Goal: Task Accomplishment & Management: Manage account settings

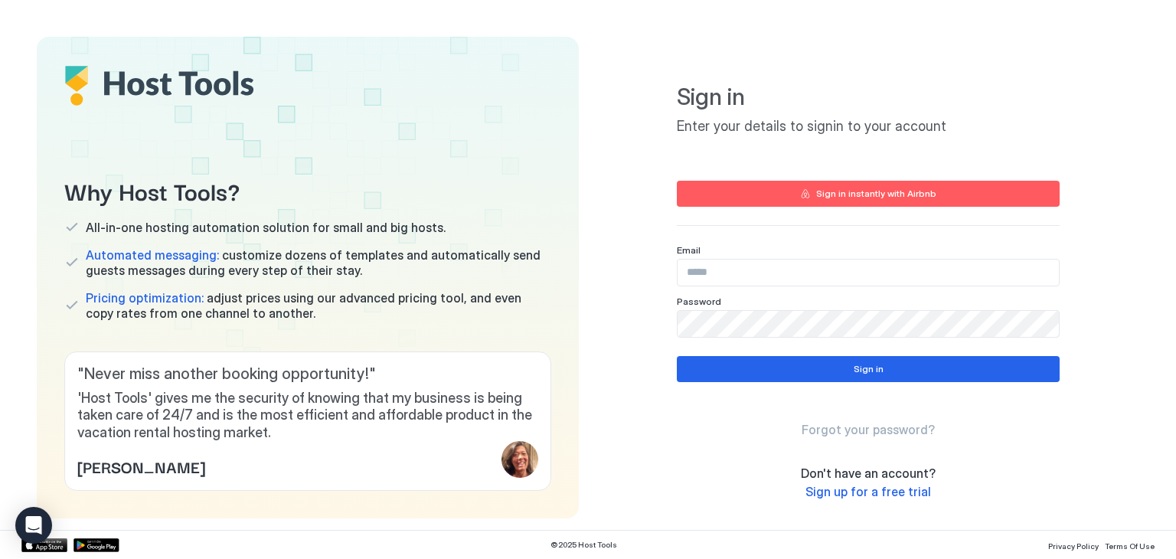
click at [842, 191] on div "Sign in instantly with Airbnb" at bounding box center [876, 194] width 120 height 14
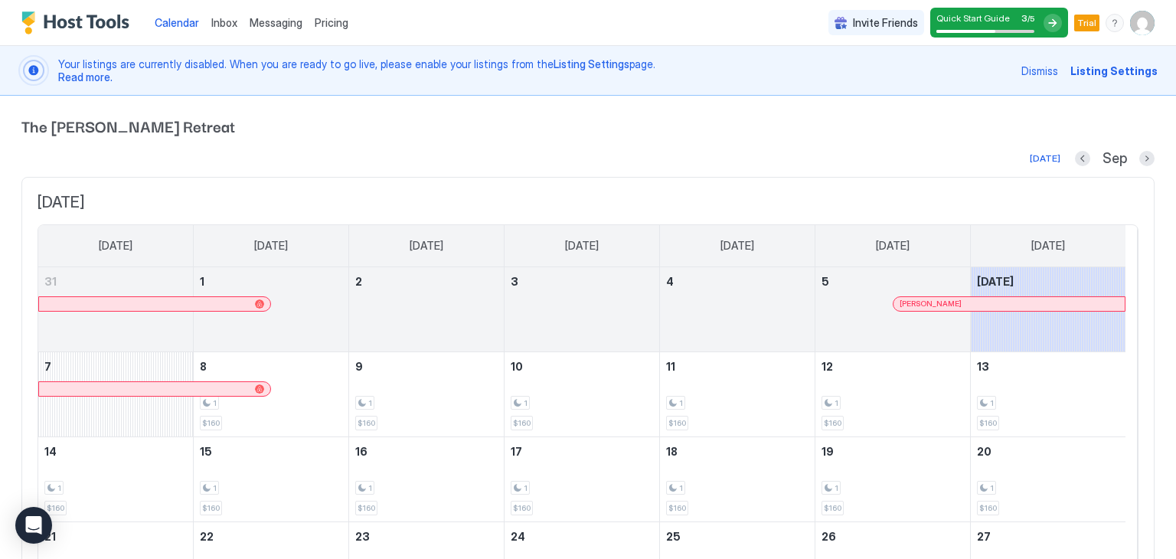
click at [1130, 26] on img "User profile" at bounding box center [1142, 23] width 25 height 25
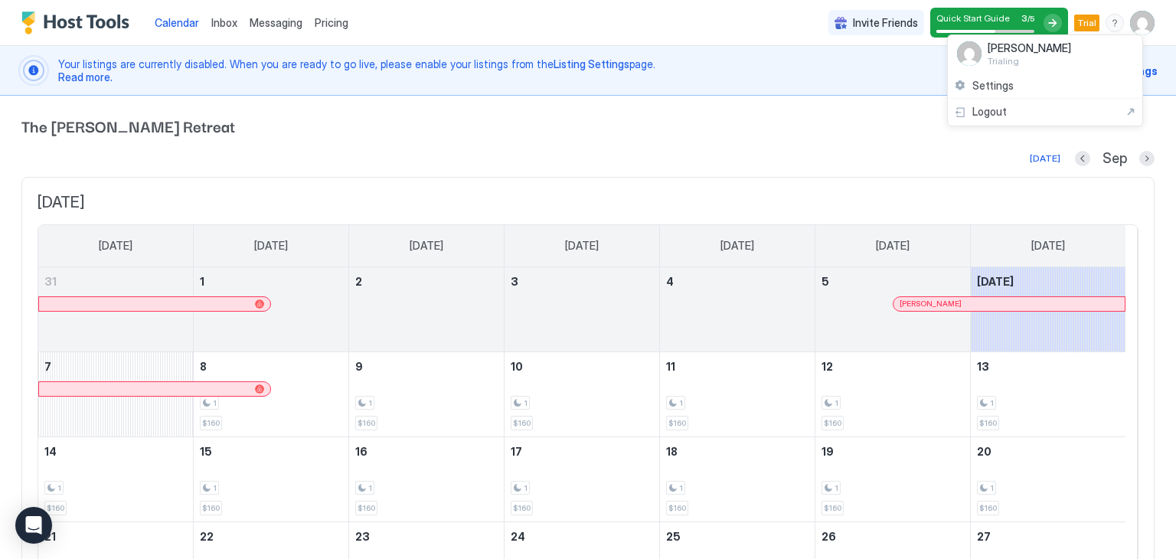
click at [776, 142] on div at bounding box center [588, 279] width 1176 height 559
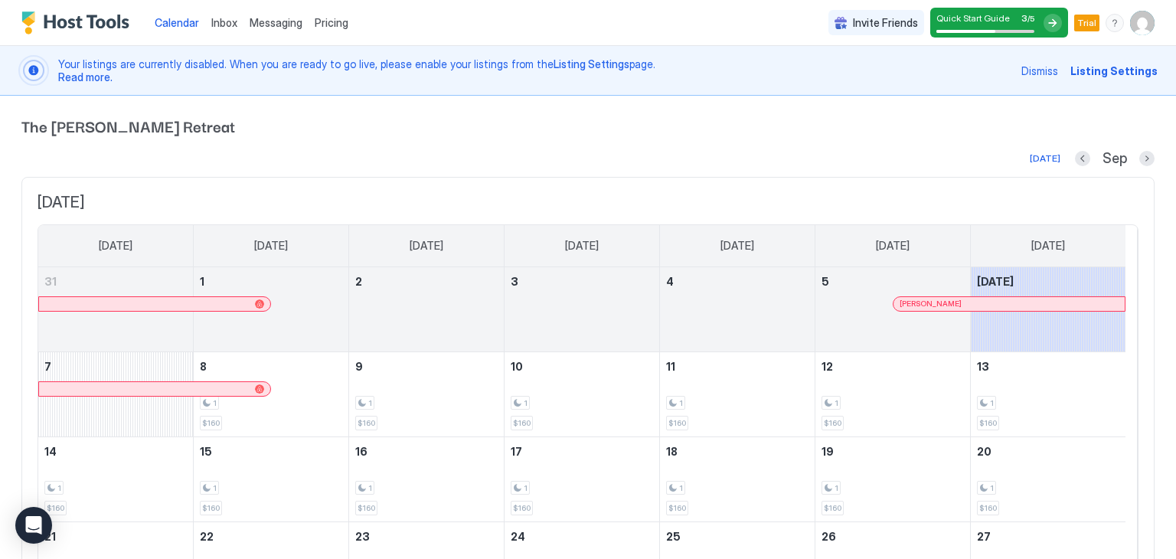
click at [142, 109] on div "The [PERSON_NAME] Retreat [DATE] Sep [DATE] [DATE] [DATE] [DATE] [DATE] [DATE] …" at bounding box center [587, 412] width 1133 height 632
click at [1076, 80] on div "Dismiss Listing Settings" at bounding box center [1089, 70] width 136 height 31
click at [1081, 67] on span "Listing Settings" at bounding box center [1113, 71] width 87 height 16
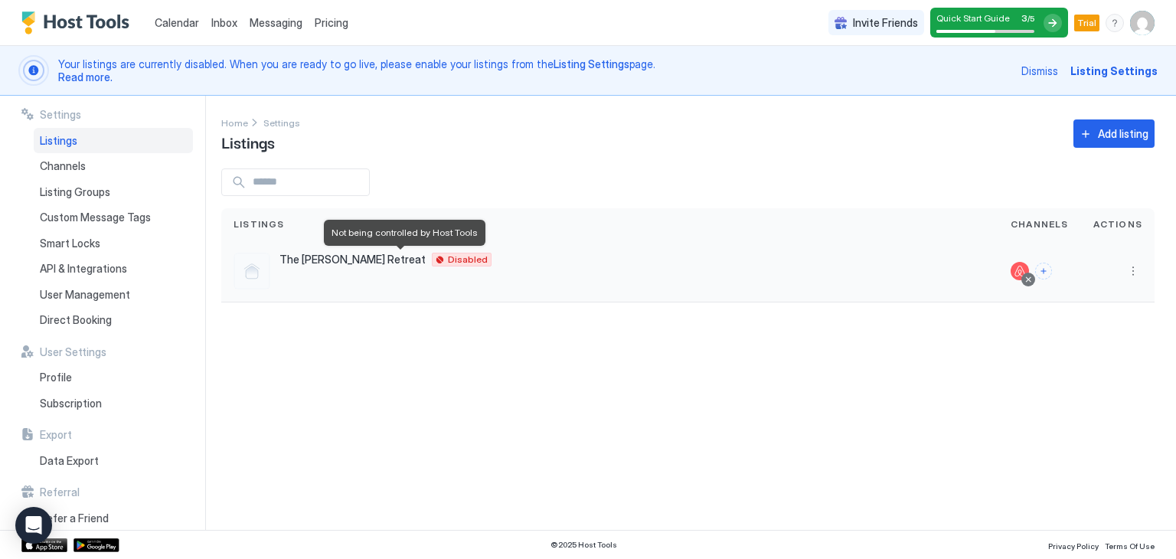
click at [448, 260] on span "Disabled" at bounding box center [468, 260] width 40 height 0
click at [1130, 272] on button "More options" at bounding box center [1133, 271] width 18 height 18
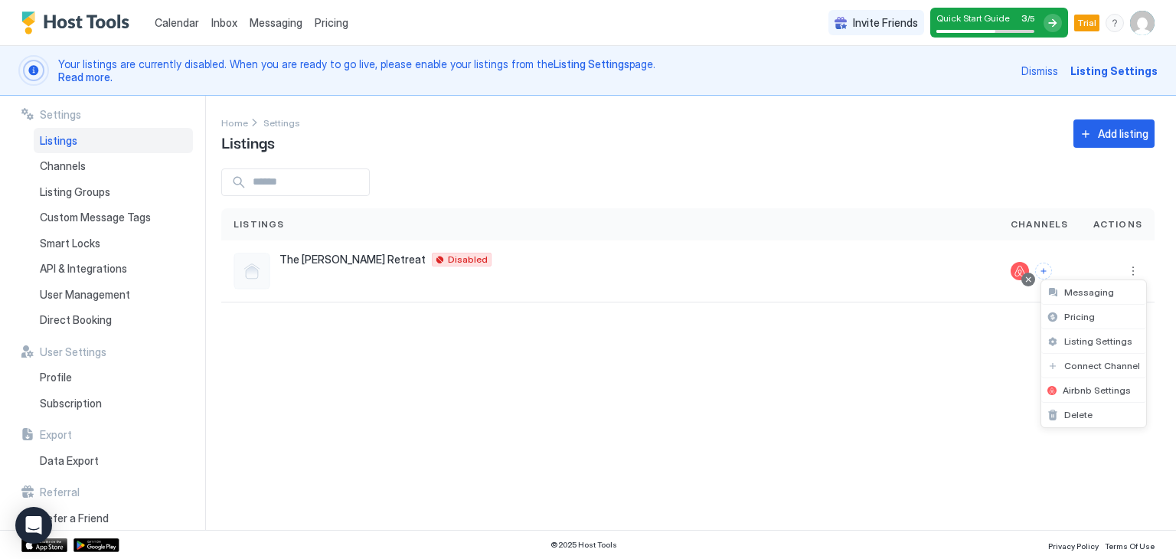
click at [1045, 269] on div at bounding box center [588, 279] width 1176 height 559
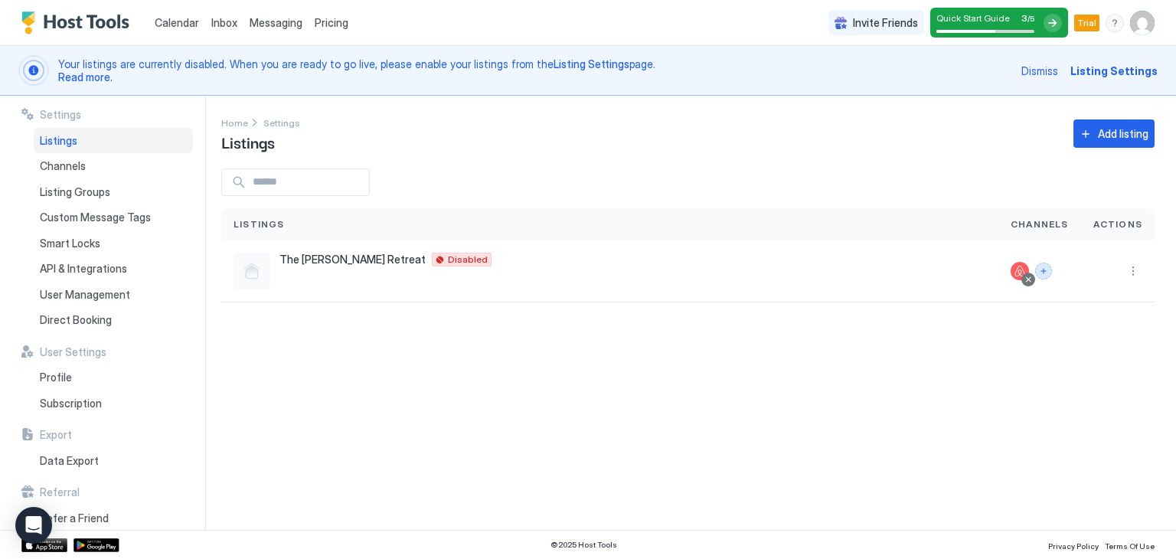
click at [1045, 269] on button "Connect channels" at bounding box center [1043, 271] width 17 height 17
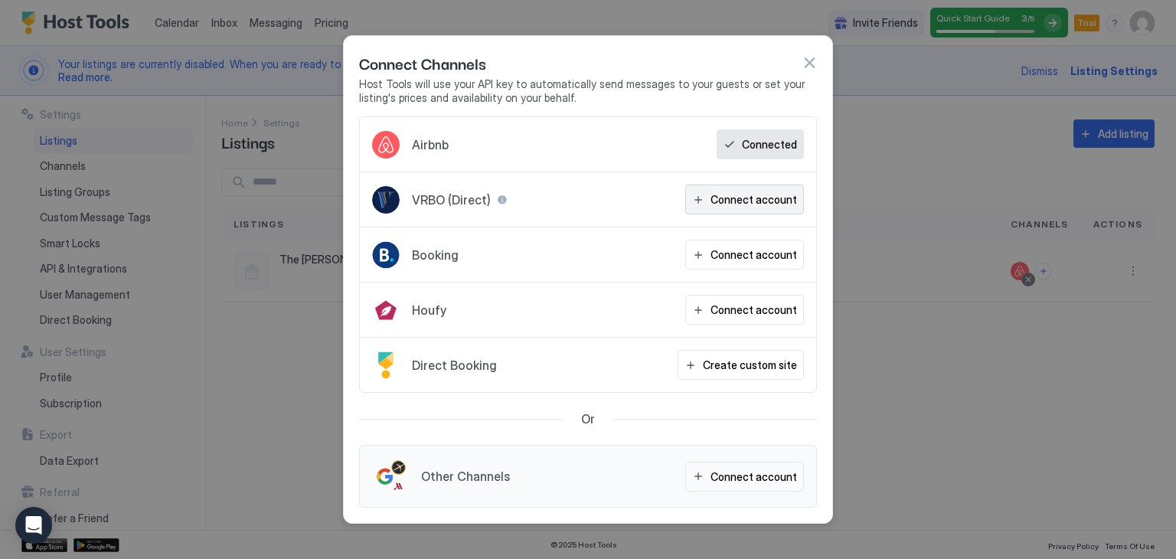
click at [730, 214] on button "Connect account" at bounding box center [744, 200] width 119 height 30
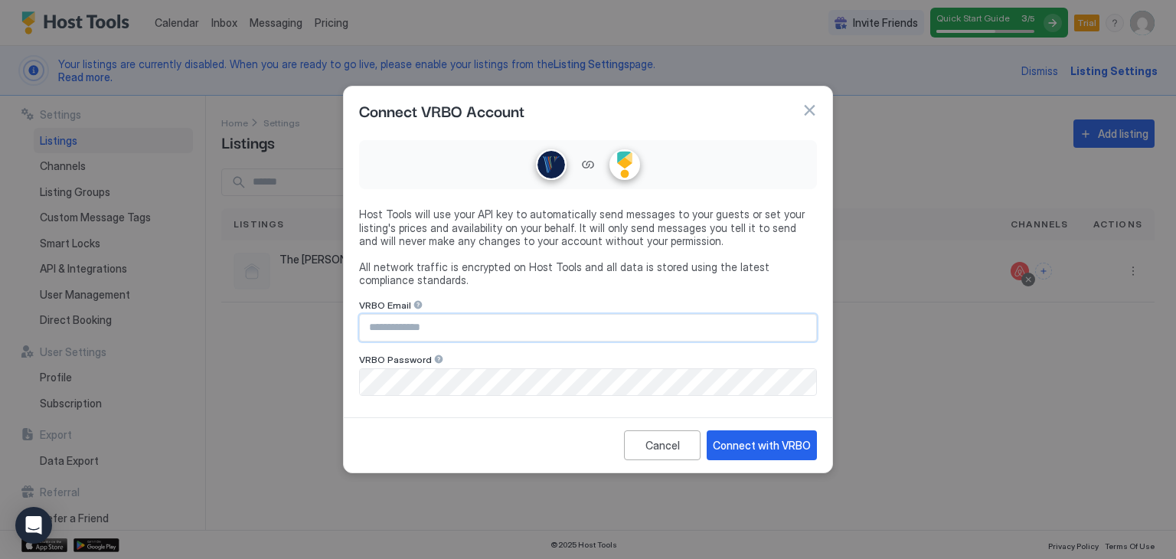
click at [505, 333] on input "Input Field" at bounding box center [588, 328] width 456 height 26
click at [505, 333] on input "*" at bounding box center [588, 328] width 456 height 26
type input "*"
type input "**********"
click at [281, 524] on div at bounding box center [588, 279] width 1176 height 559
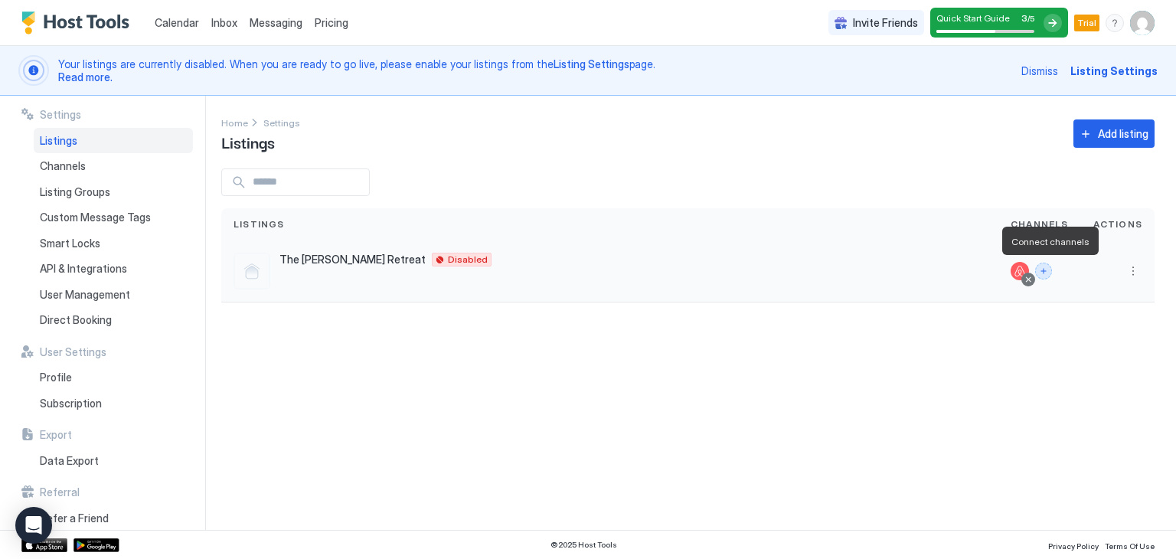
click at [1044, 273] on button "Connect channels" at bounding box center [1043, 271] width 17 height 17
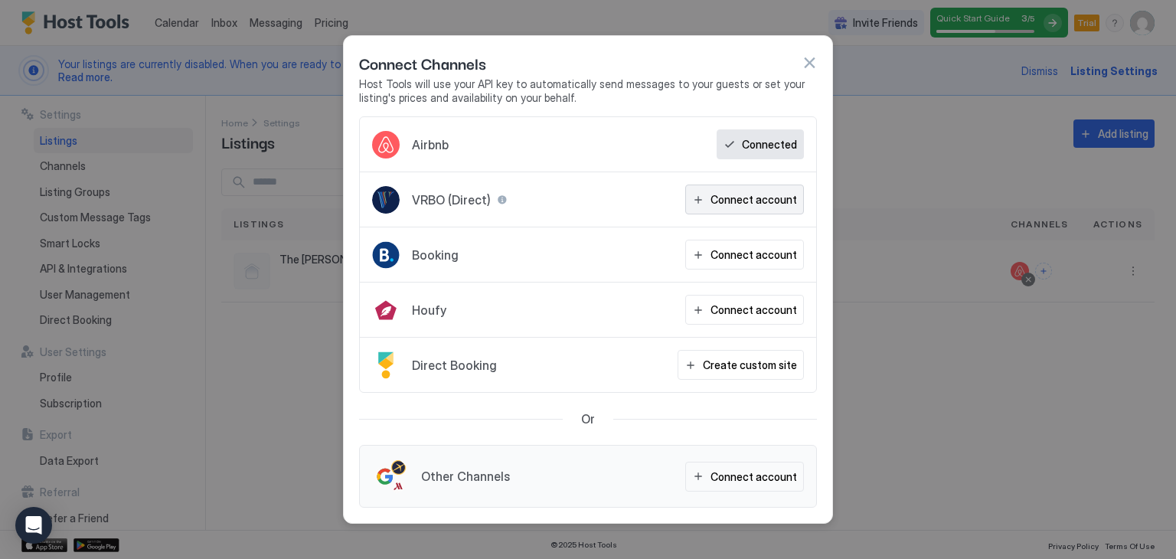
click at [712, 212] on button "Connect account" at bounding box center [744, 200] width 119 height 30
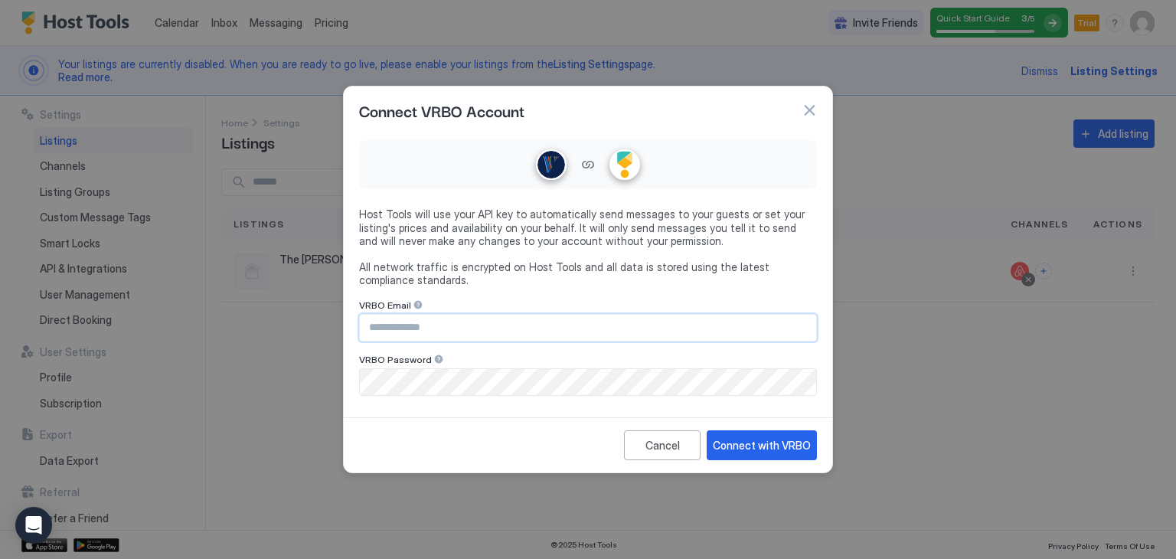
click at [419, 326] on input "Input Field" at bounding box center [588, 328] width 456 height 26
type input "**********"
click at [742, 443] on div "Connect with VRBO" at bounding box center [762, 445] width 98 height 16
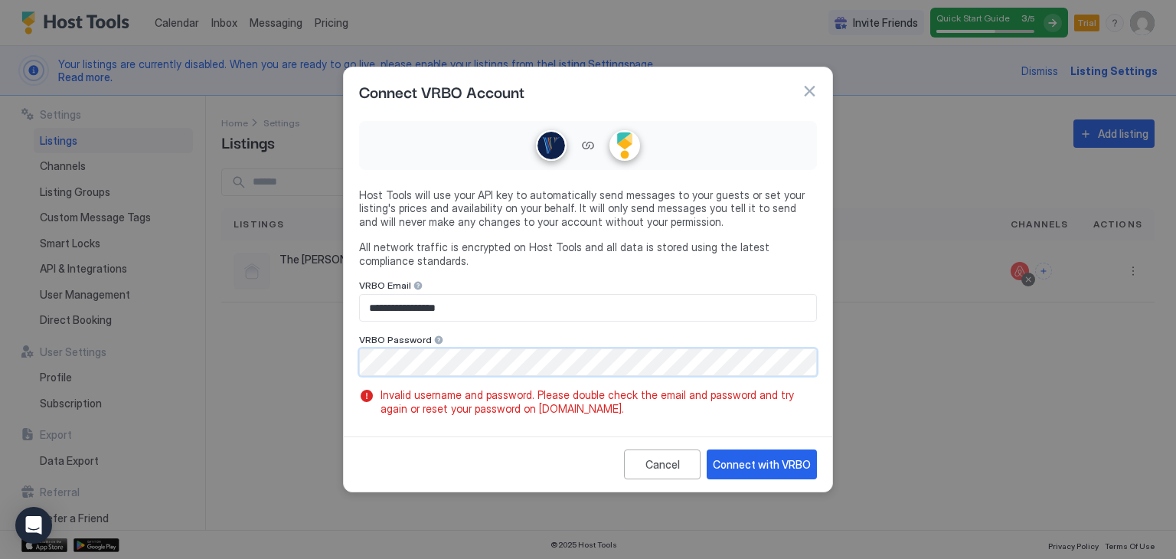
click at [187, 335] on div "**********" at bounding box center [588, 279] width 1176 height 559
click at [767, 460] on div "Connect with VRBO" at bounding box center [762, 464] width 98 height 16
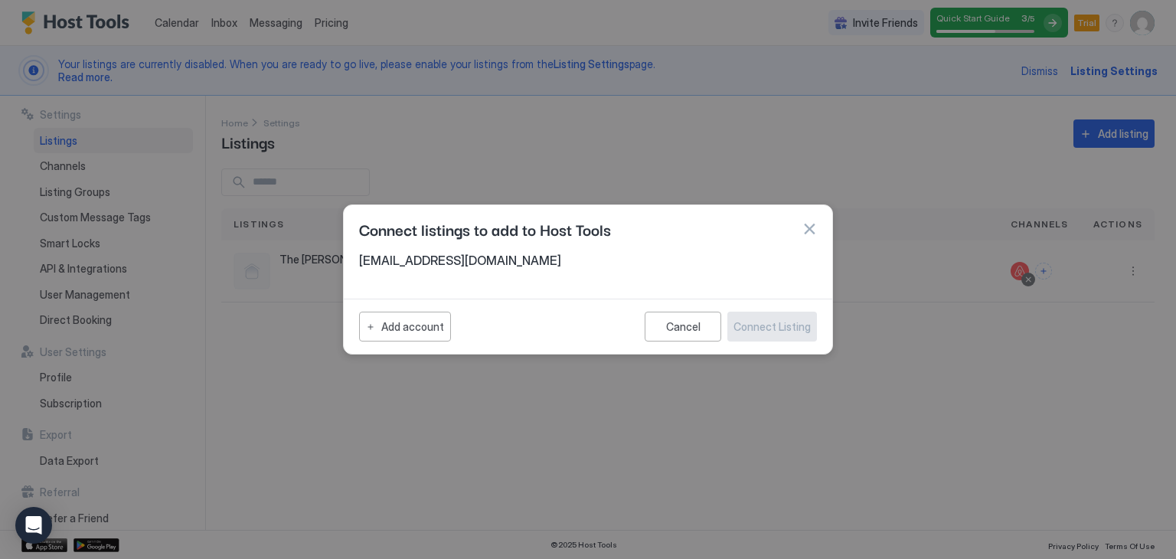
click at [747, 335] on div "Cancel Connect Listing" at bounding box center [731, 327] width 172 height 30
click at [709, 274] on div "[EMAIL_ADDRESS][DOMAIN_NAME]" at bounding box center [588, 265] width 458 height 25
click at [371, 332] on button "Add account" at bounding box center [405, 327] width 92 height 30
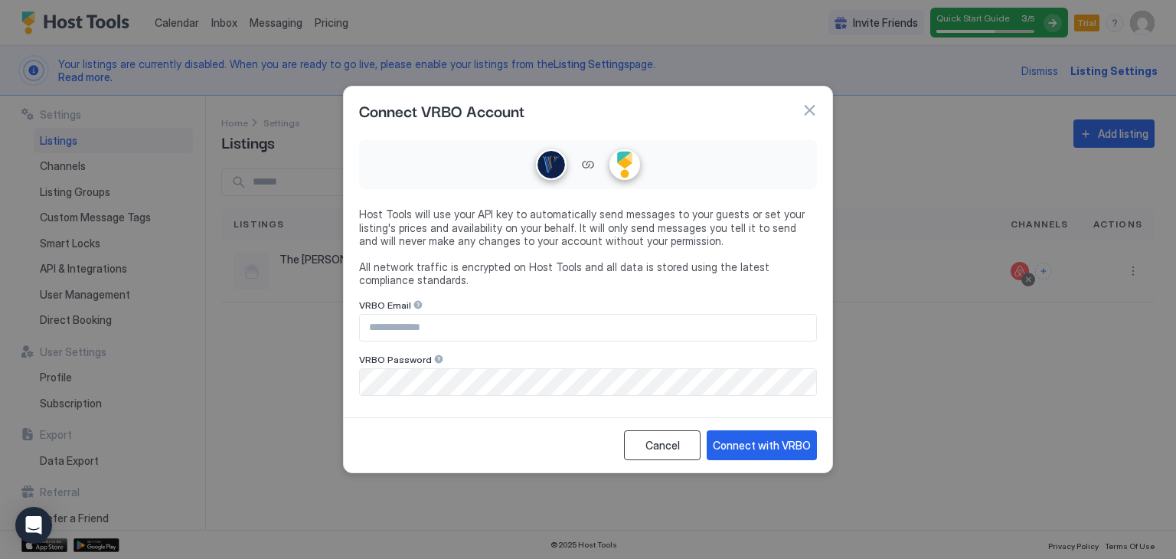
click at [649, 456] on button "Cancel" at bounding box center [662, 445] width 77 height 30
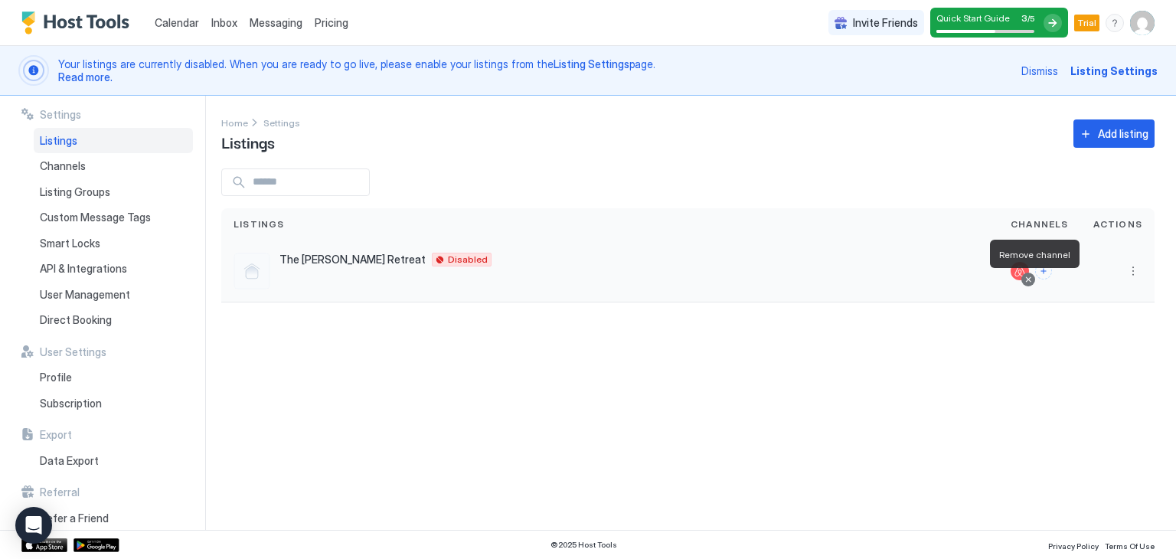
click at [1031, 276] on div at bounding box center [1028, 280] width 8 height 8
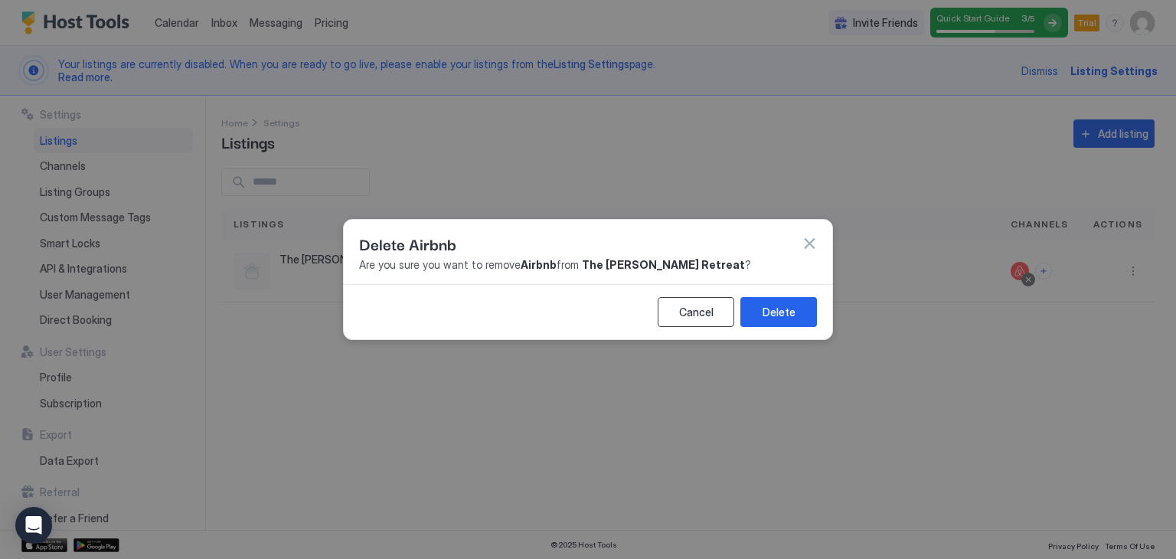
click at [706, 301] on button "Cancel" at bounding box center [696, 312] width 77 height 30
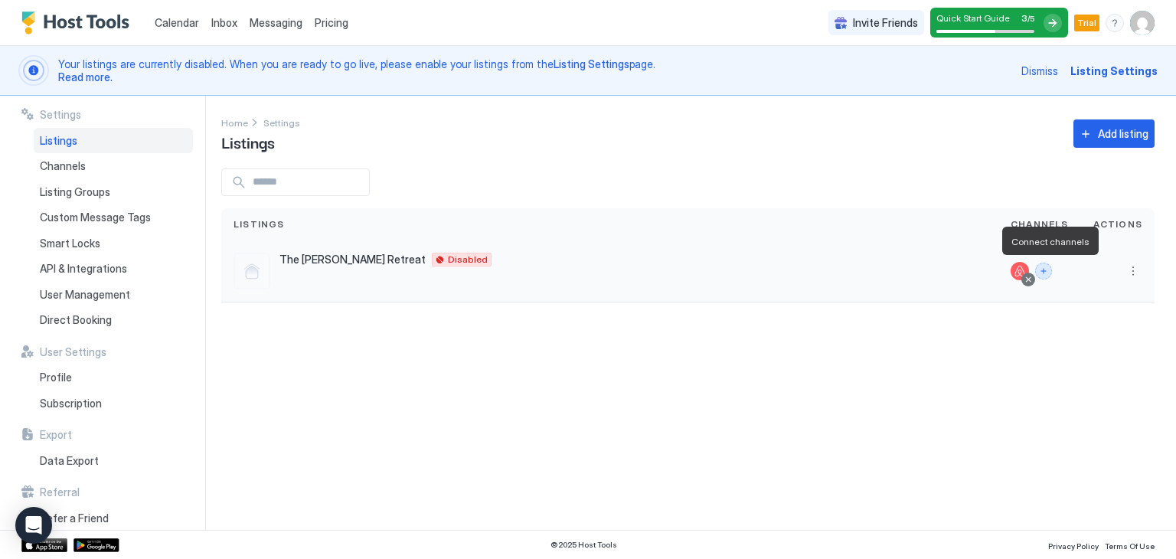
click at [1042, 270] on button "Connect channels" at bounding box center [1043, 271] width 17 height 17
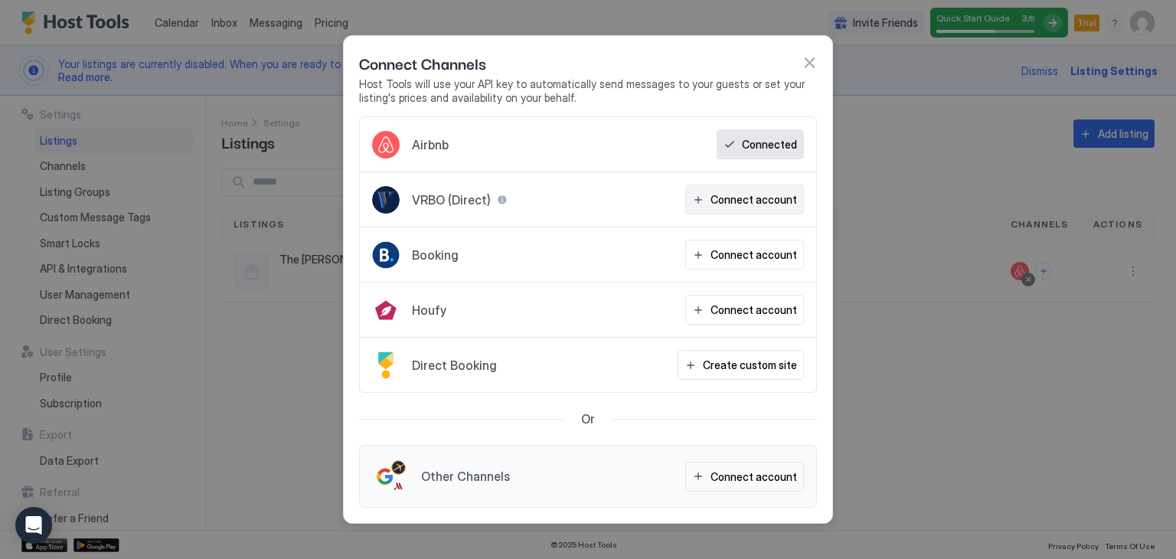
click at [784, 207] on div "Connect account" at bounding box center [754, 199] width 87 height 16
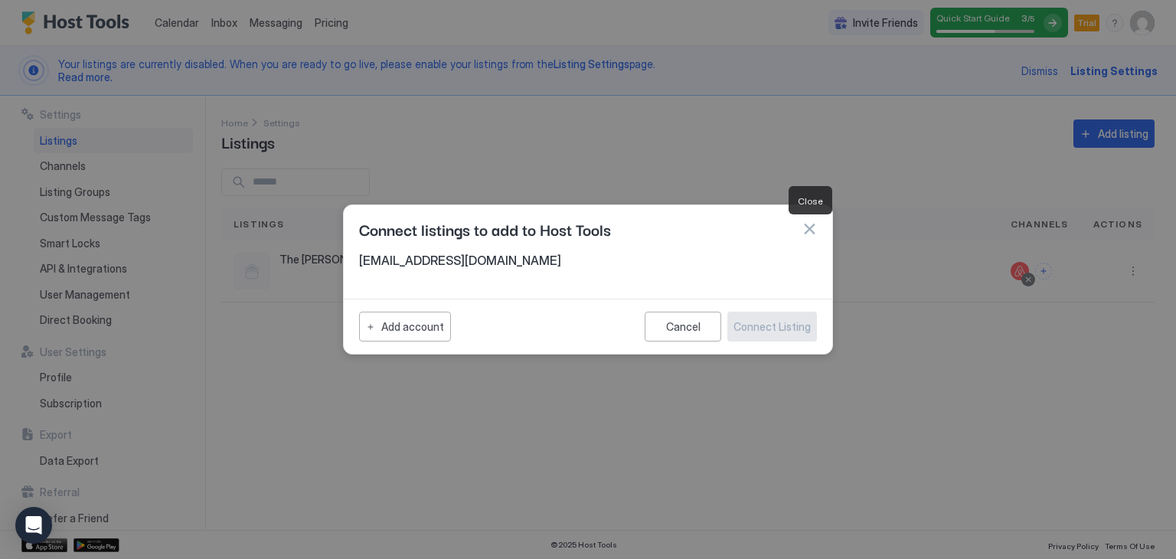
click at [809, 222] on button "button" at bounding box center [809, 228] width 15 height 15
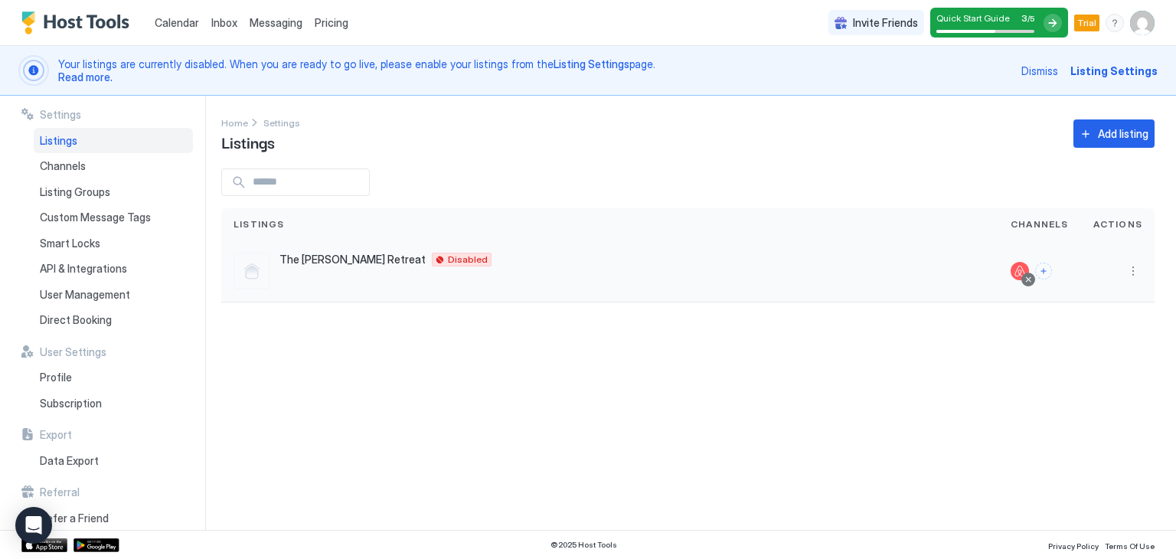
click at [293, 256] on span "The [PERSON_NAME] Retreat" at bounding box center [352, 260] width 146 height 14
click at [396, 266] on div "The [PERSON_NAME] Retreat [GEOGRAPHIC_DATA] 37042 US Disabled" at bounding box center [610, 271] width 753 height 37
click at [448, 260] on span "Disabled" at bounding box center [468, 260] width 40 height 0
click at [1132, 275] on button "More options" at bounding box center [1133, 271] width 18 height 18
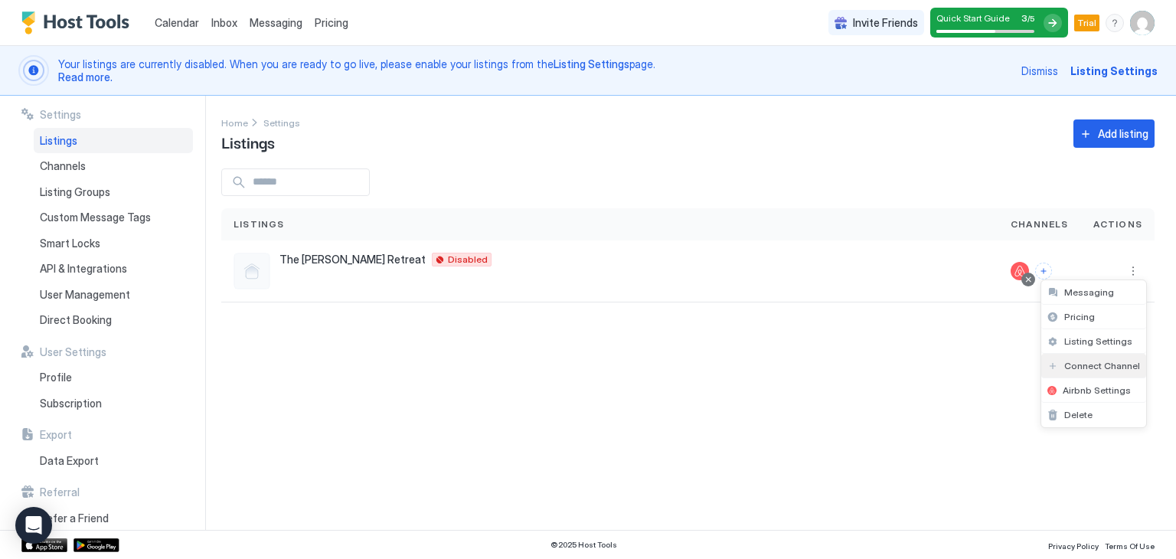
click at [1098, 362] on span "Connect Channel" at bounding box center [1102, 365] width 76 height 11
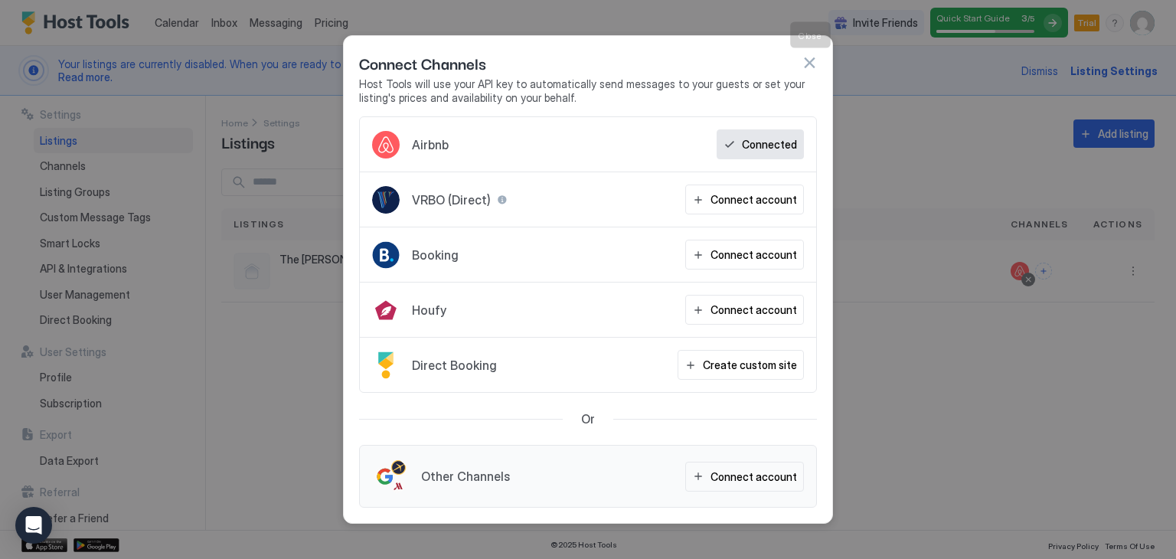
click at [807, 64] on button "button" at bounding box center [809, 62] width 15 height 15
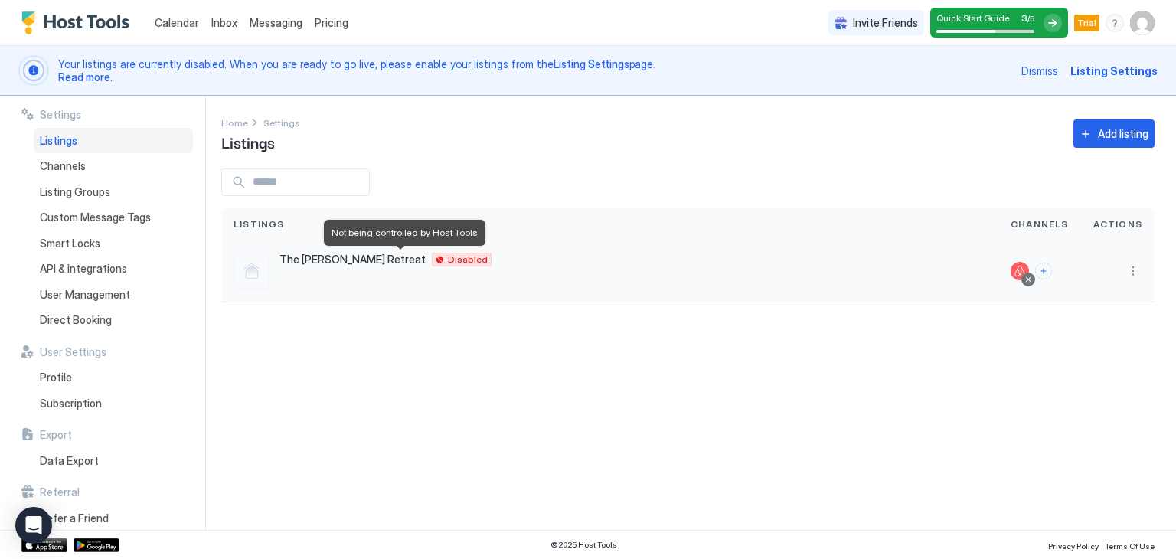
click at [448, 260] on span "Disabled" at bounding box center [468, 260] width 40 height 0
click at [252, 269] on div at bounding box center [252, 271] width 37 height 37
click at [1139, 279] on button "More options" at bounding box center [1133, 271] width 18 height 18
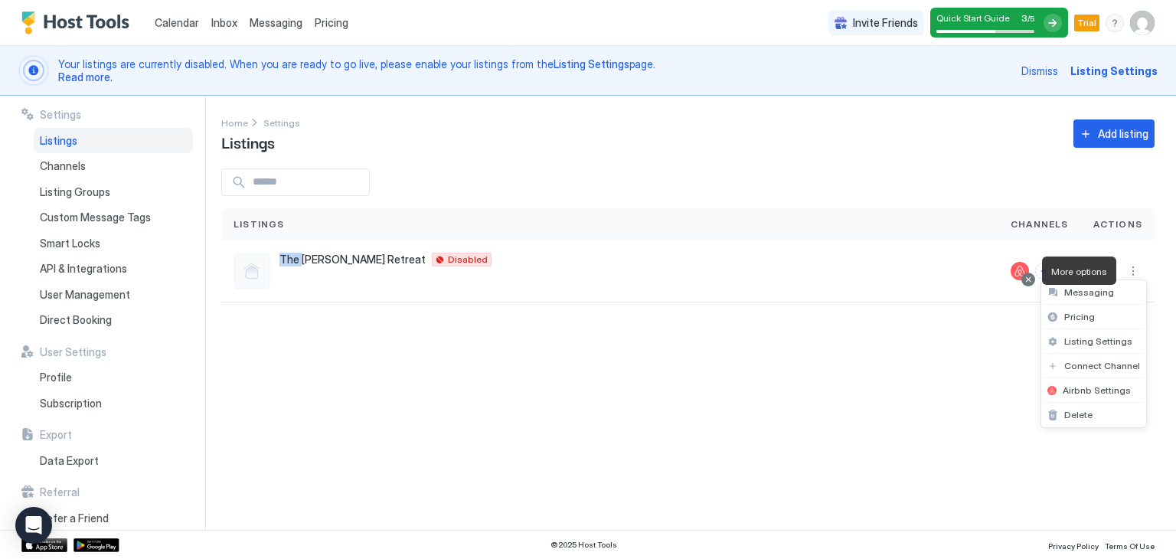
click at [1136, 398] on div "Airbnb Settings" at bounding box center [1093, 390] width 105 height 25
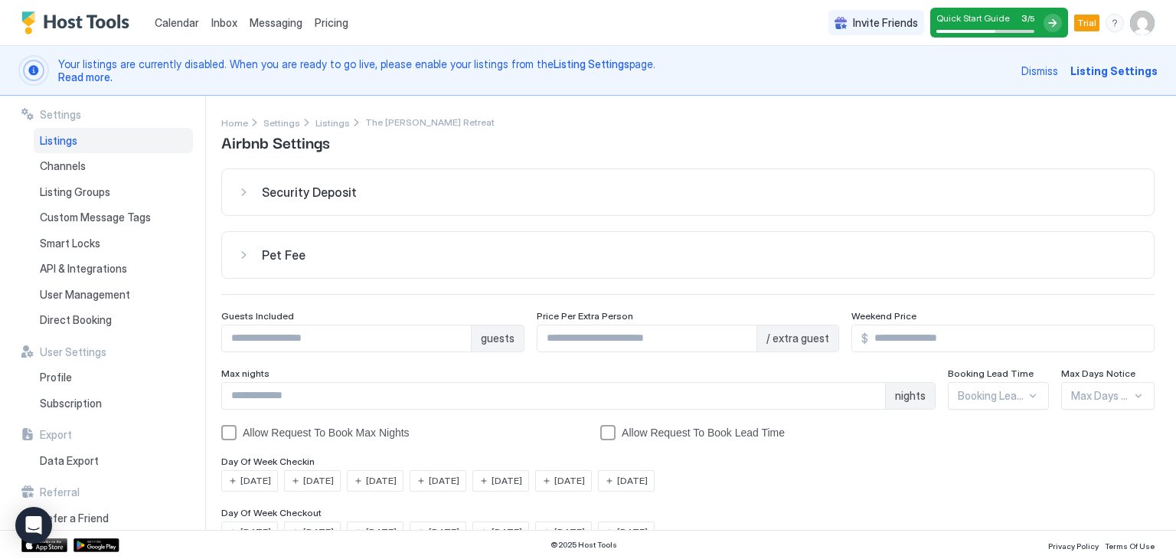
click at [993, 13] on span "Quick Start Guide" at bounding box center [973, 17] width 74 height 11
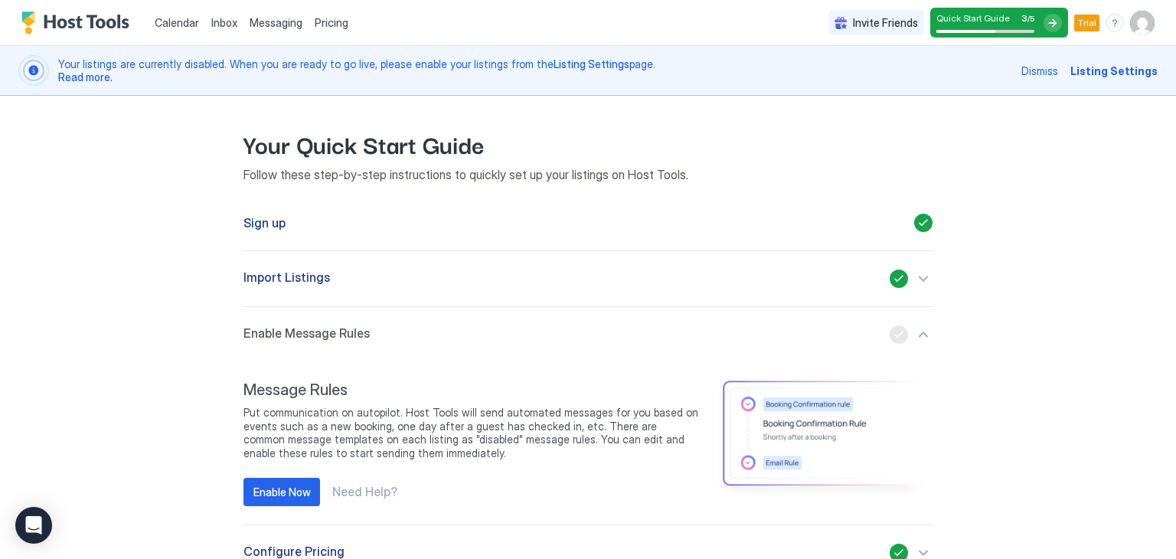
drag, startPoint x: 913, startPoint y: 350, endPoint x: 902, endPoint y: 332, distance: 20.6
click at [902, 332] on button "Enable Message Rules" at bounding box center [587, 334] width 689 height 55
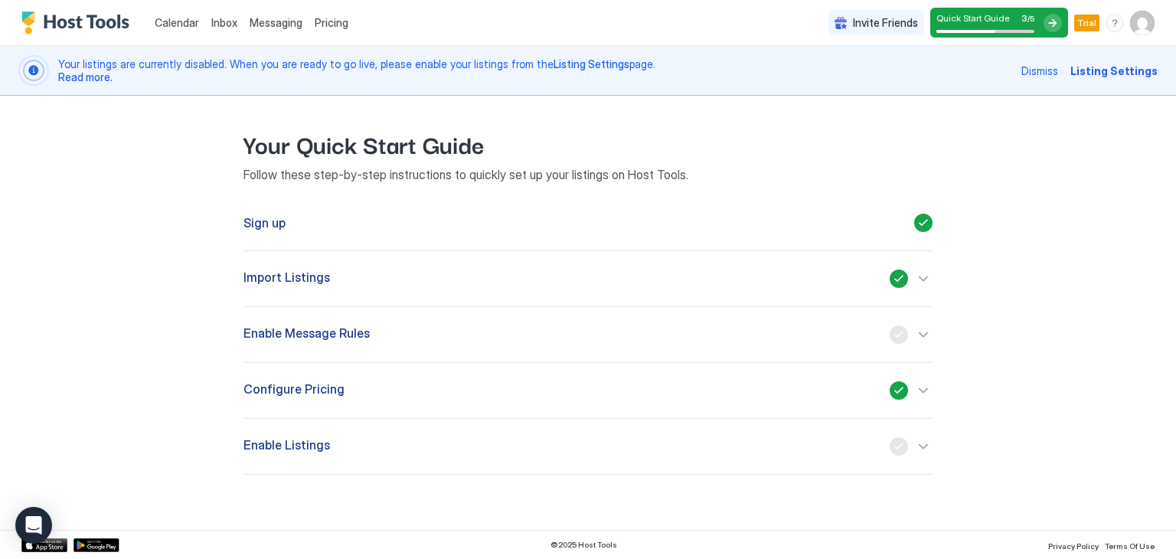
click at [902, 332] on div "button" at bounding box center [911, 334] width 43 height 18
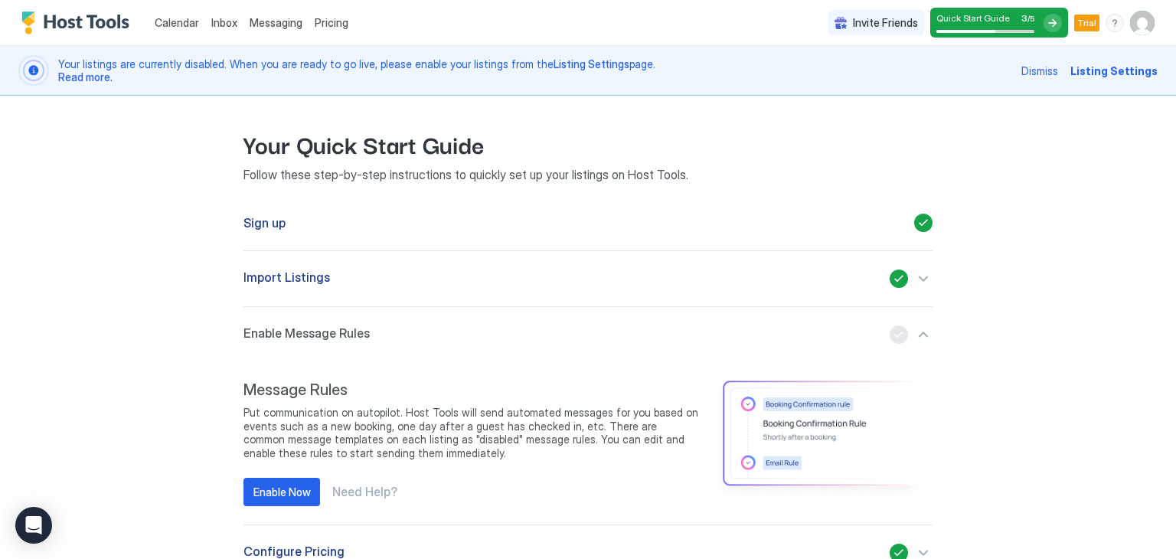
click at [890, 332] on div "button" at bounding box center [911, 334] width 43 height 18
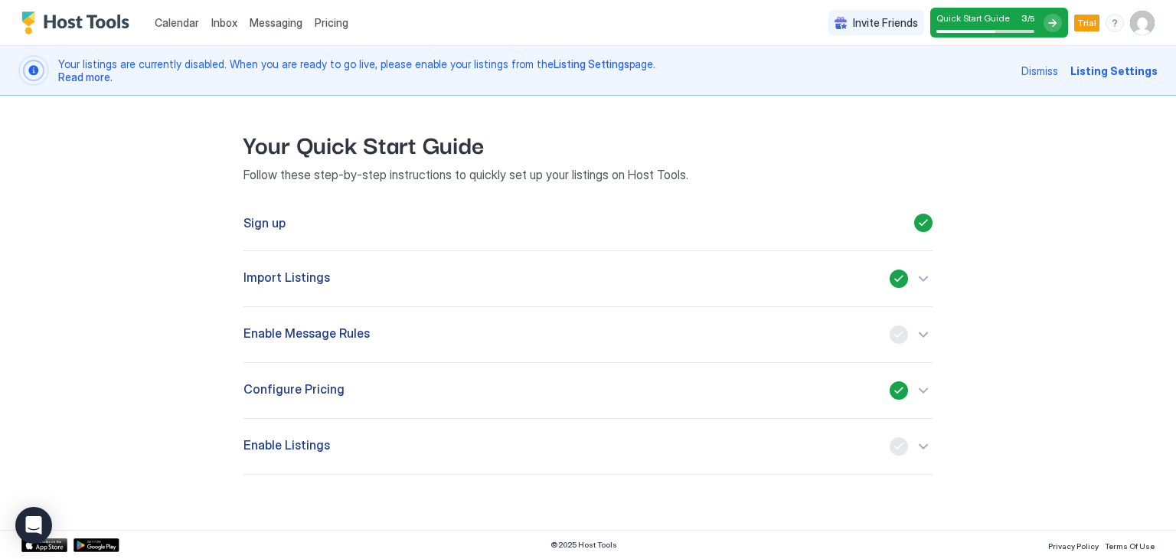
click at [914, 335] on div "button" at bounding box center [911, 334] width 43 height 18
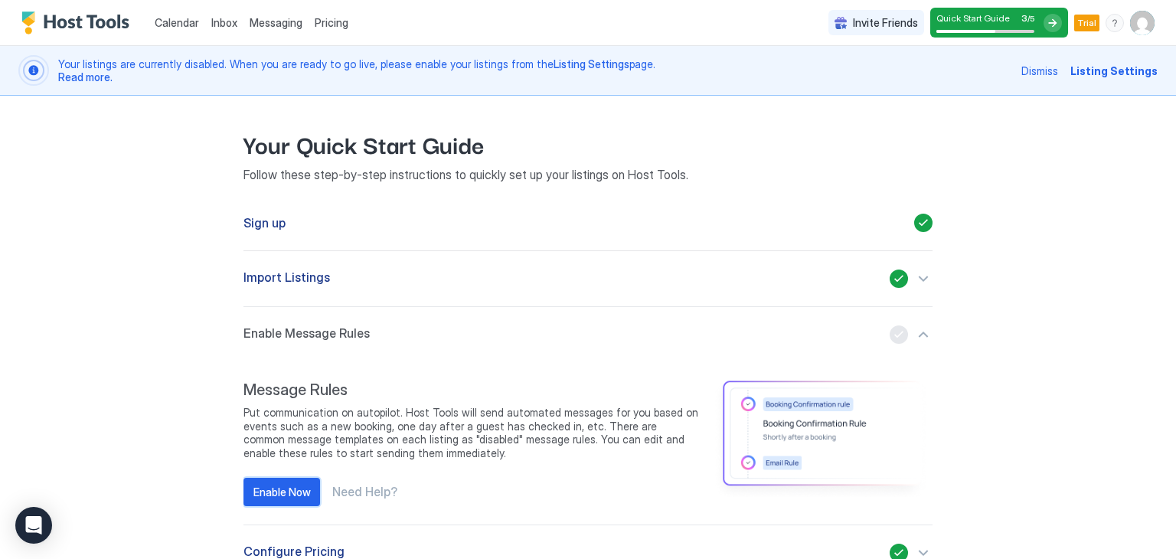
click at [270, 490] on div "Enable Now" at bounding box center [281, 492] width 57 height 16
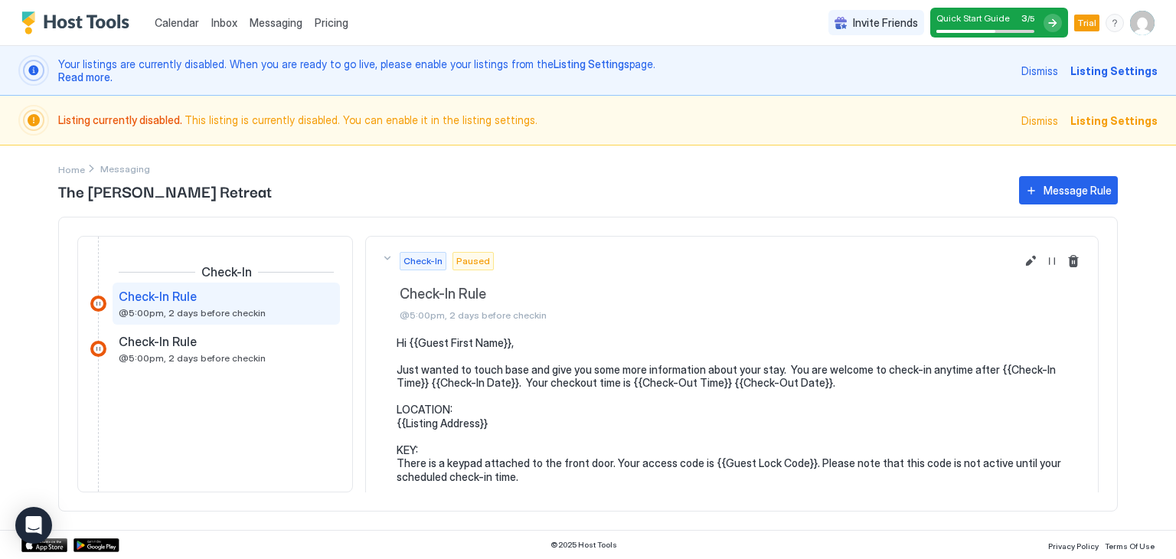
click at [211, 19] on span "Inbox" at bounding box center [224, 22] width 26 height 13
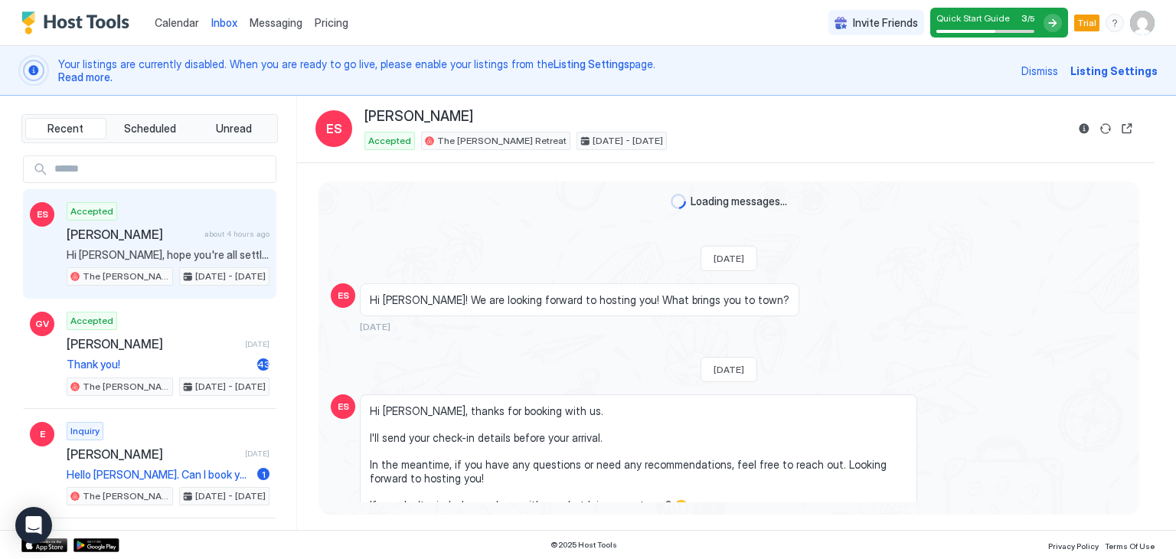
scroll to position [815, 0]
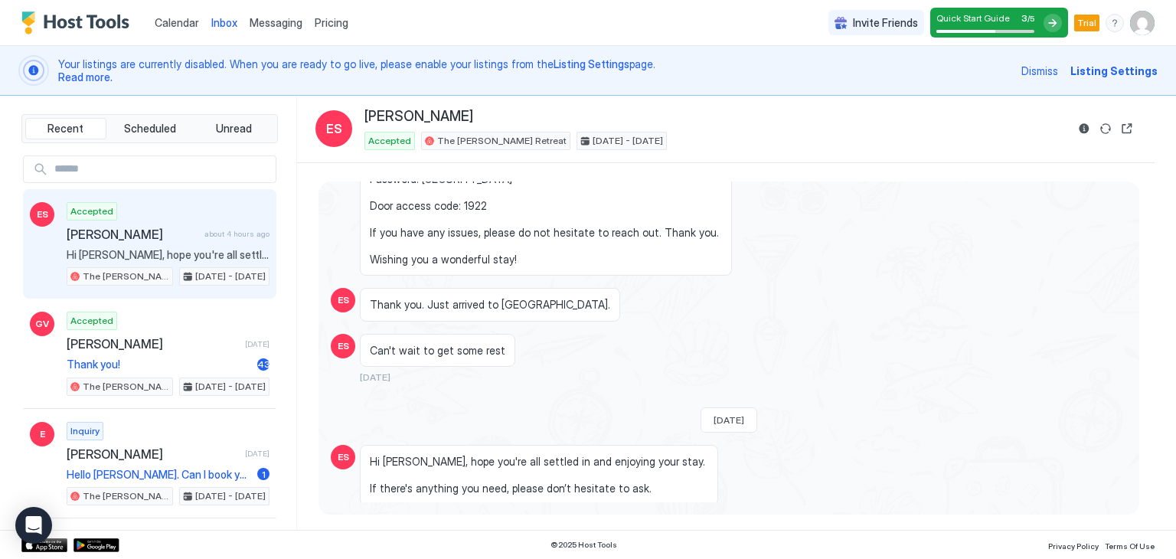
click at [1130, 63] on span "Listing Settings" at bounding box center [1113, 71] width 87 height 16
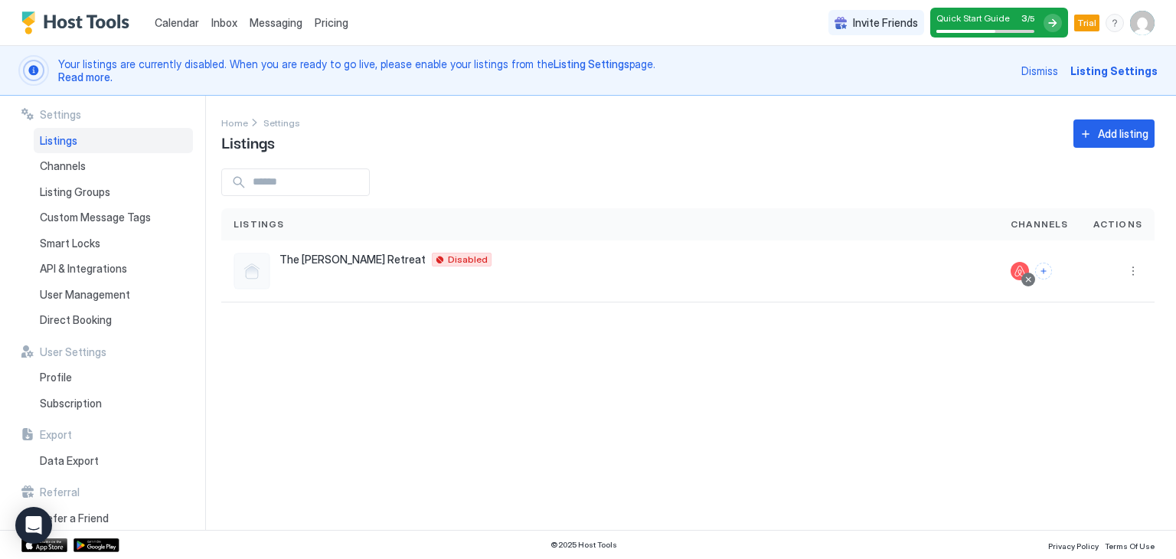
click at [992, 14] on span "Quick Start Guide" at bounding box center [973, 17] width 74 height 11
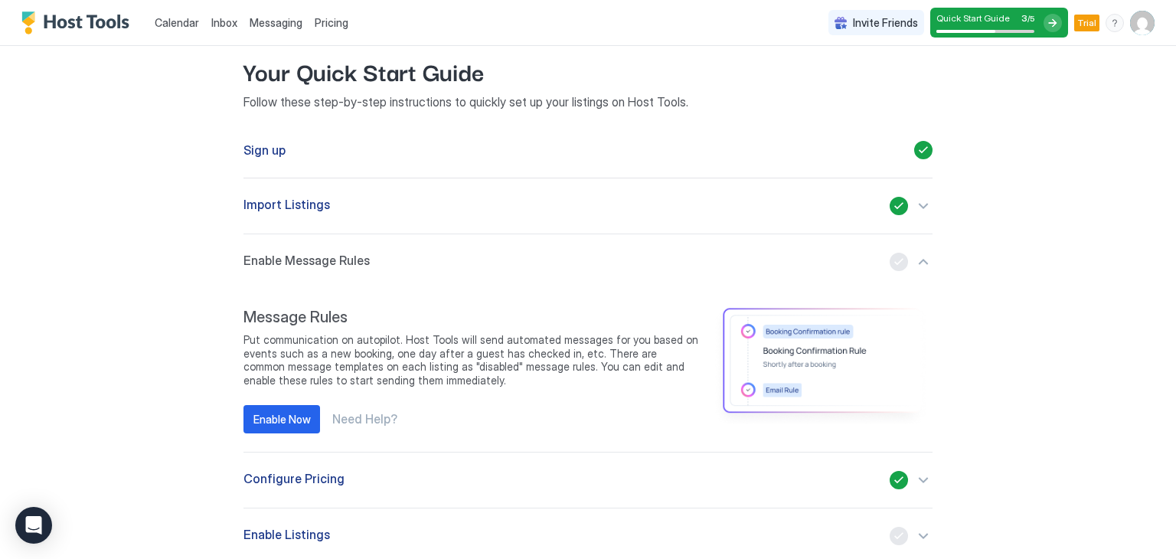
scroll to position [135, 0]
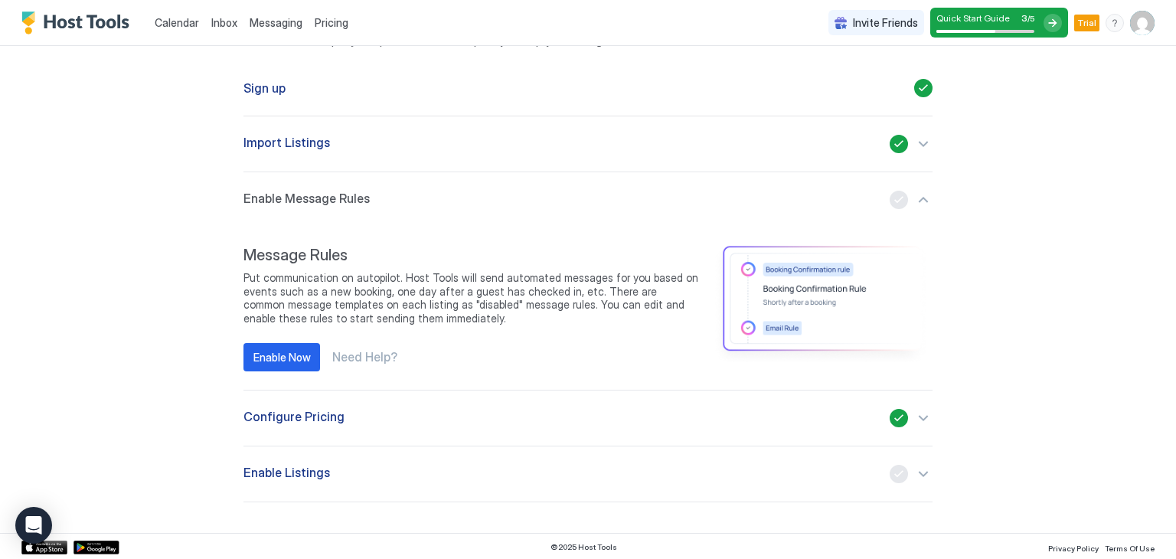
click at [926, 480] on div "button" at bounding box center [911, 474] width 43 height 18
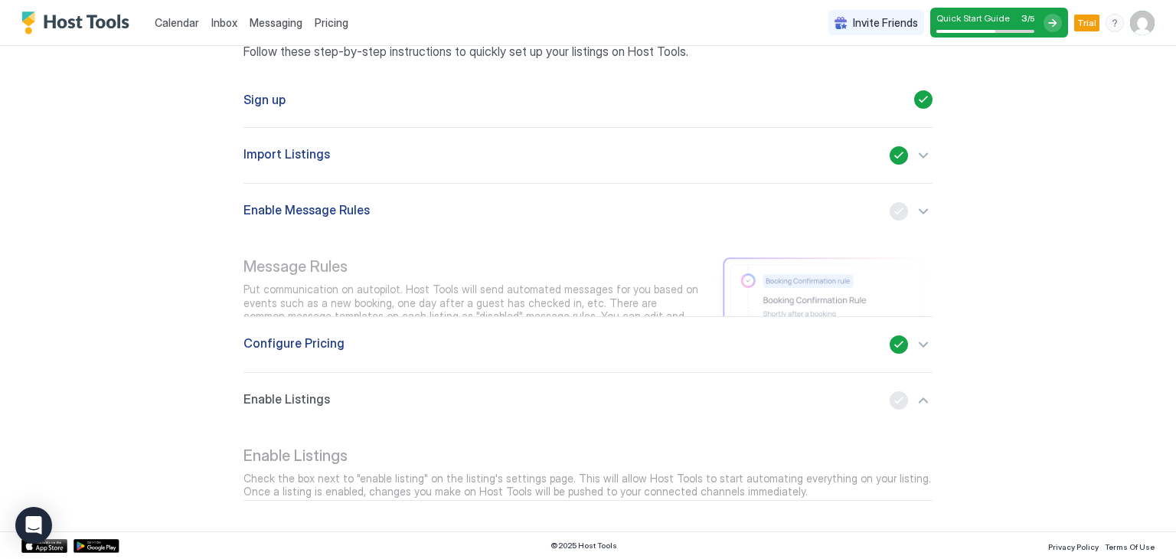
scroll to position [108, 0]
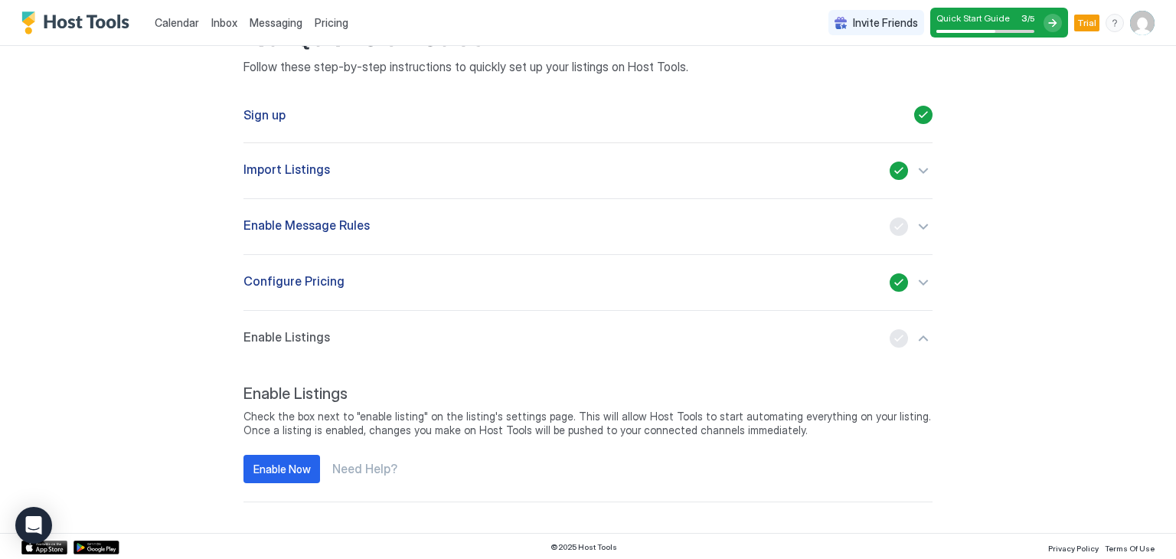
click at [1049, 280] on div "Your Quick Start Guide Follow these step-by-step instructions to quickly set up…" at bounding box center [588, 260] width 1060 height 545
click at [253, 475] on div "Enable Now" at bounding box center [281, 469] width 57 height 16
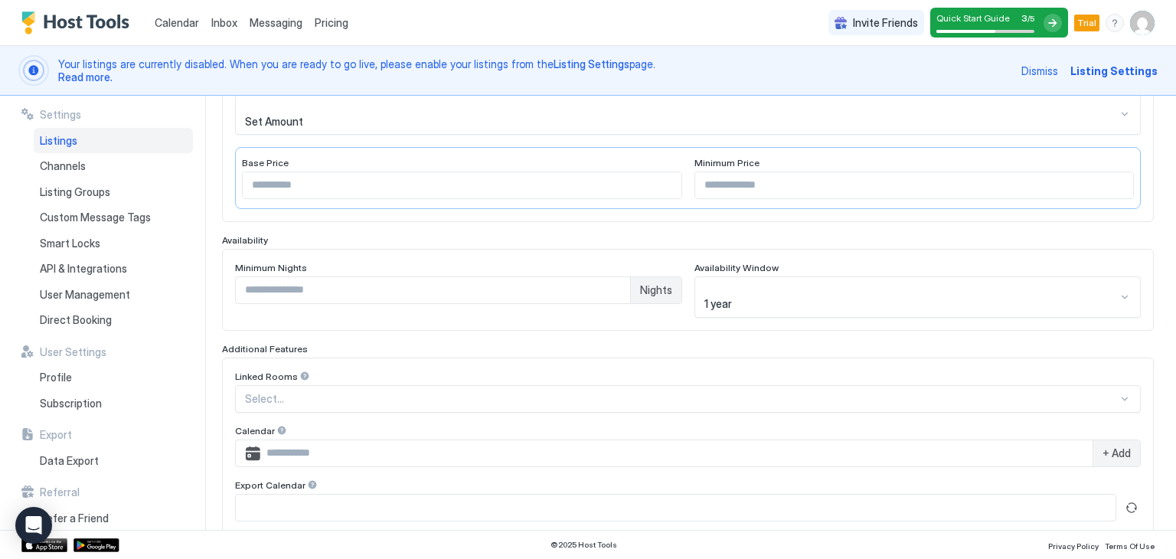
scroll to position [15, 0]
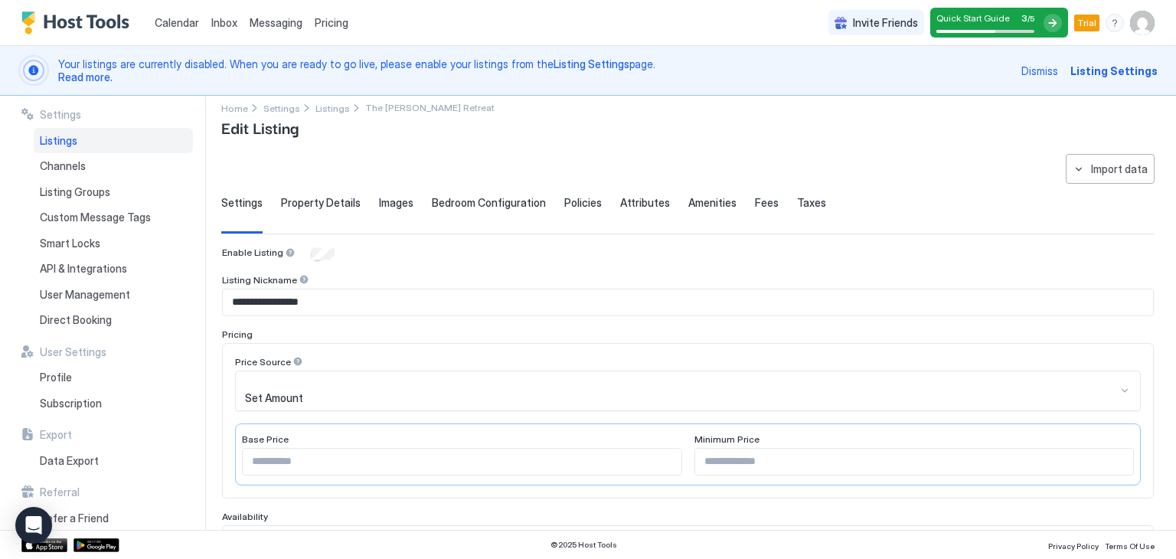
click at [286, 206] on span "Property Details" at bounding box center [321, 203] width 80 height 14
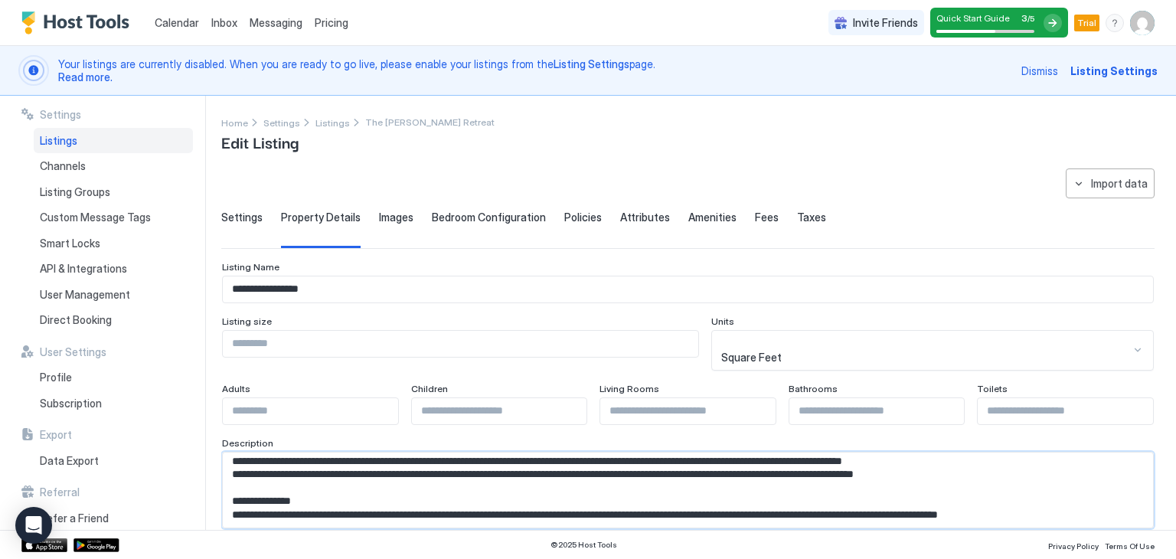
scroll to position [258, 0]
click at [401, 215] on span "Images" at bounding box center [396, 218] width 34 height 14
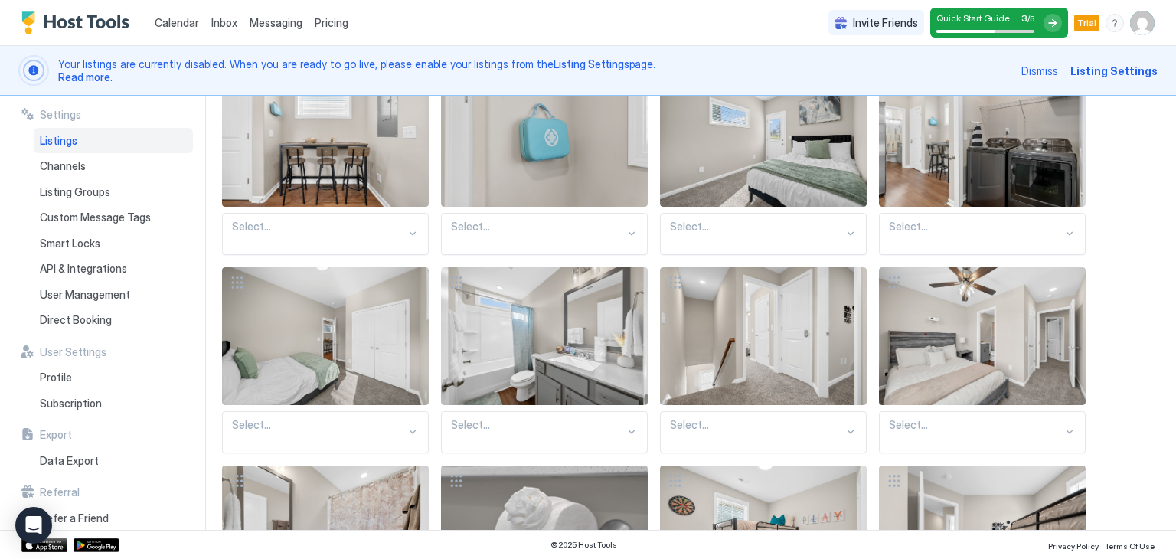
scroll to position [0, 0]
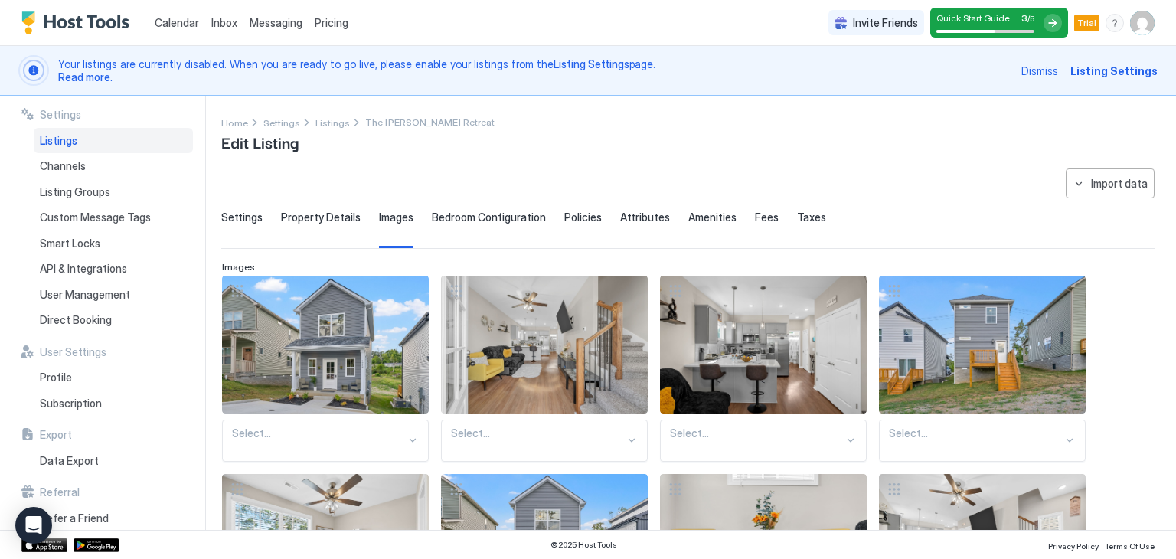
click at [475, 220] on span "Bedroom Configuration" at bounding box center [489, 218] width 114 height 14
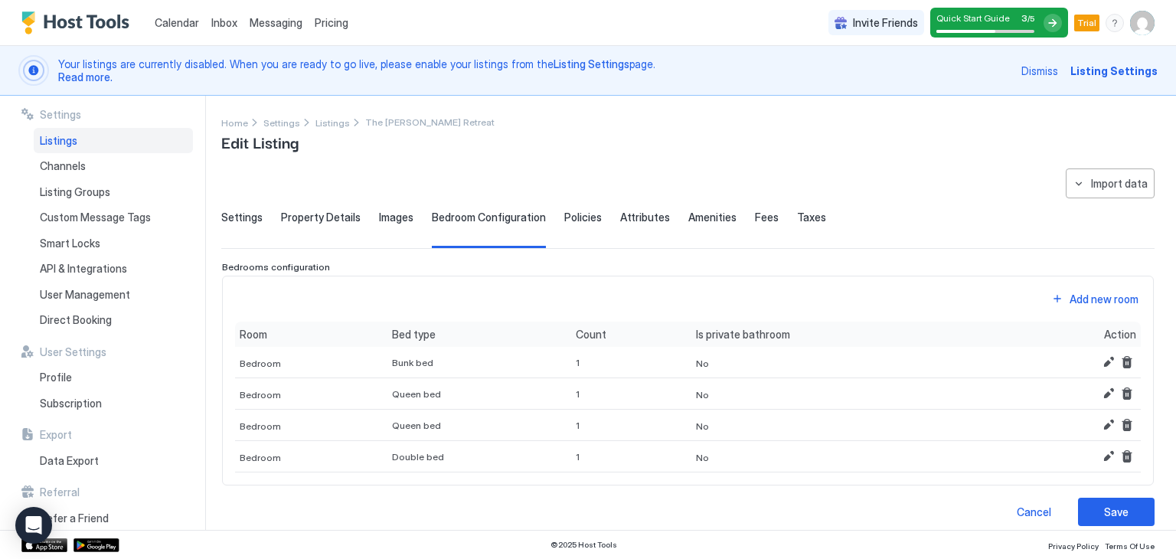
click at [564, 220] on span "Policies" at bounding box center [583, 218] width 38 height 14
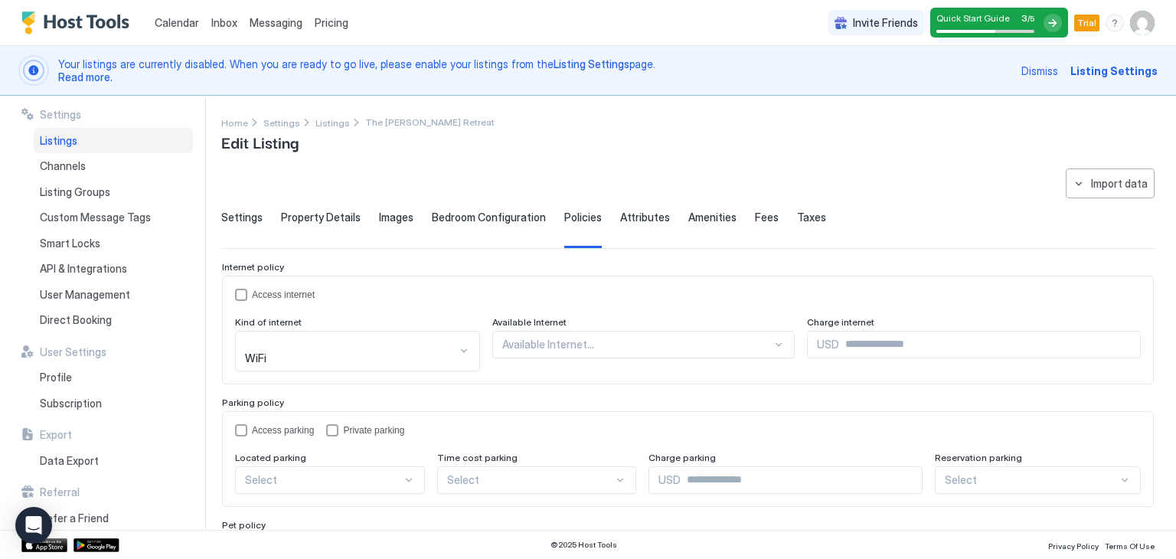
click at [624, 211] on span "Attributes" at bounding box center [645, 218] width 50 height 14
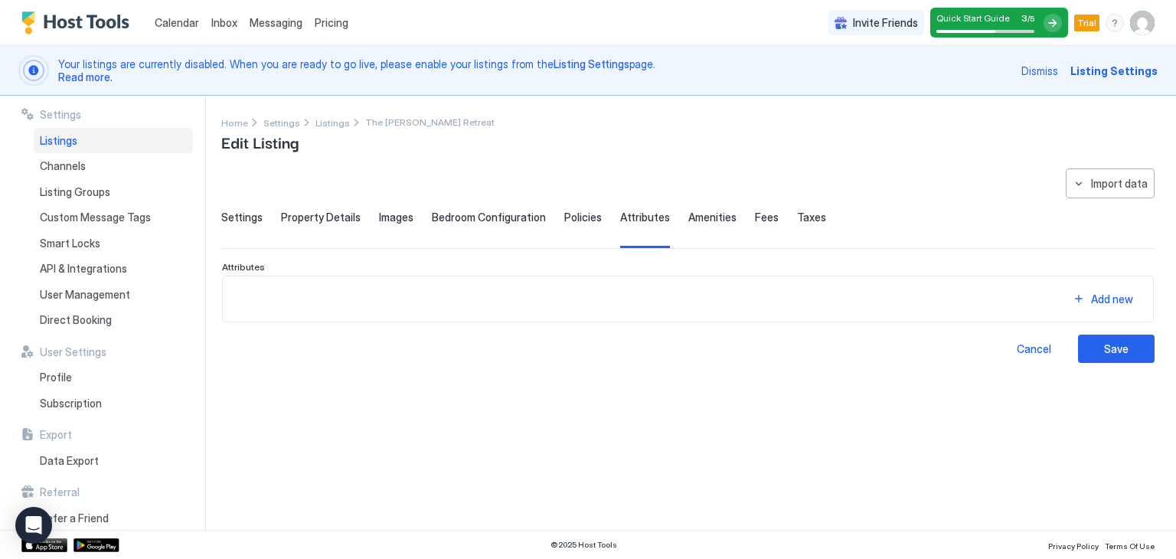
click at [689, 218] on span "Amenities" at bounding box center [712, 218] width 48 height 14
click at [756, 226] on div "Fees" at bounding box center [767, 230] width 24 height 38
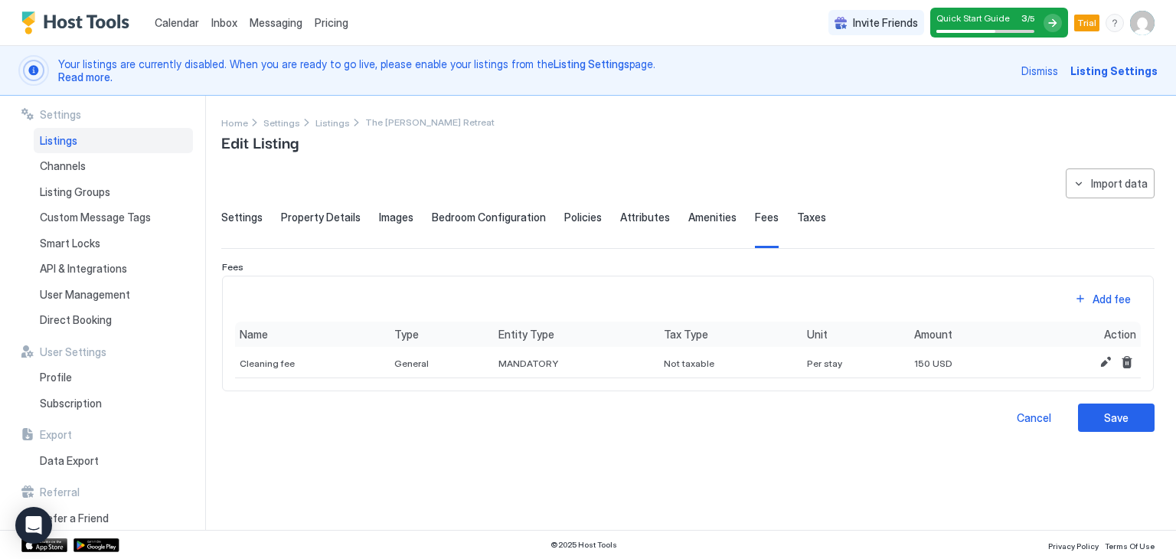
click at [805, 219] on span "Taxes" at bounding box center [811, 218] width 29 height 14
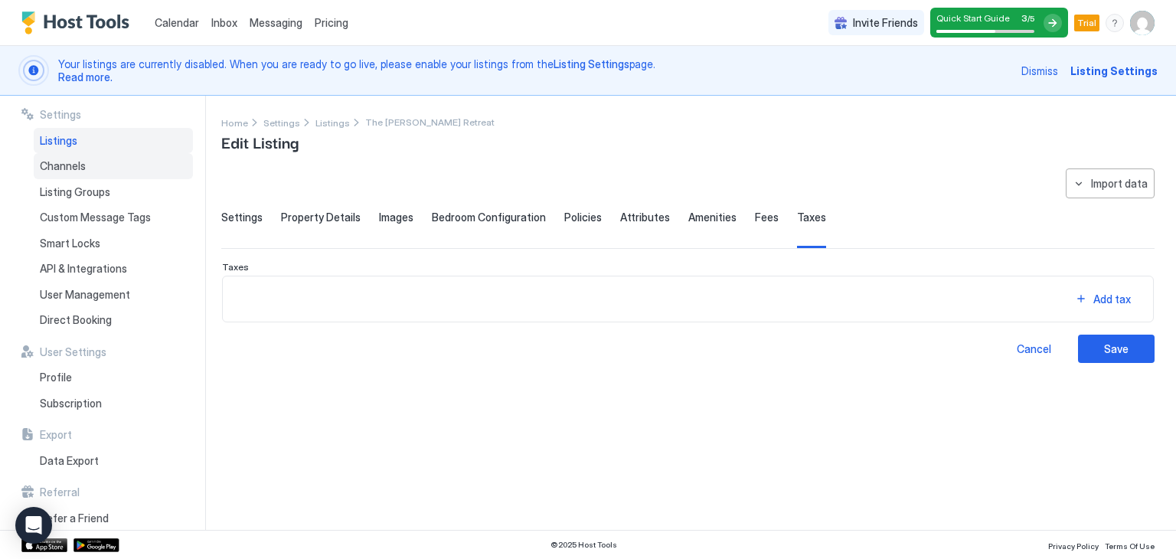
click at [84, 168] on span "Channels" at bounding box center [63, 166] width 46 height 14
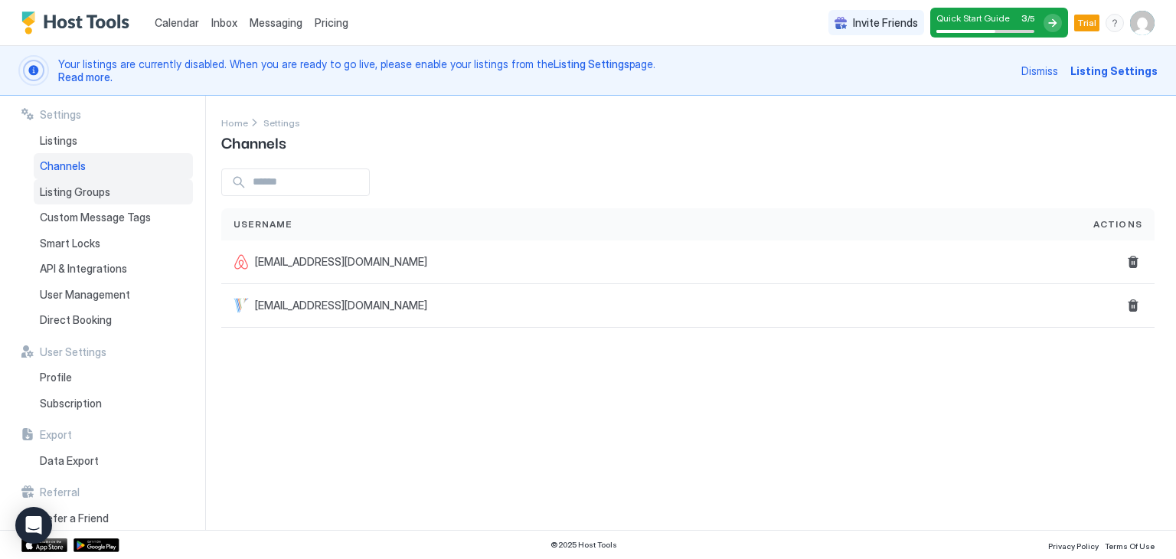
click at [86, 194] on span "Listing Groups" at bounding box center [75, 192] width 70 height 14
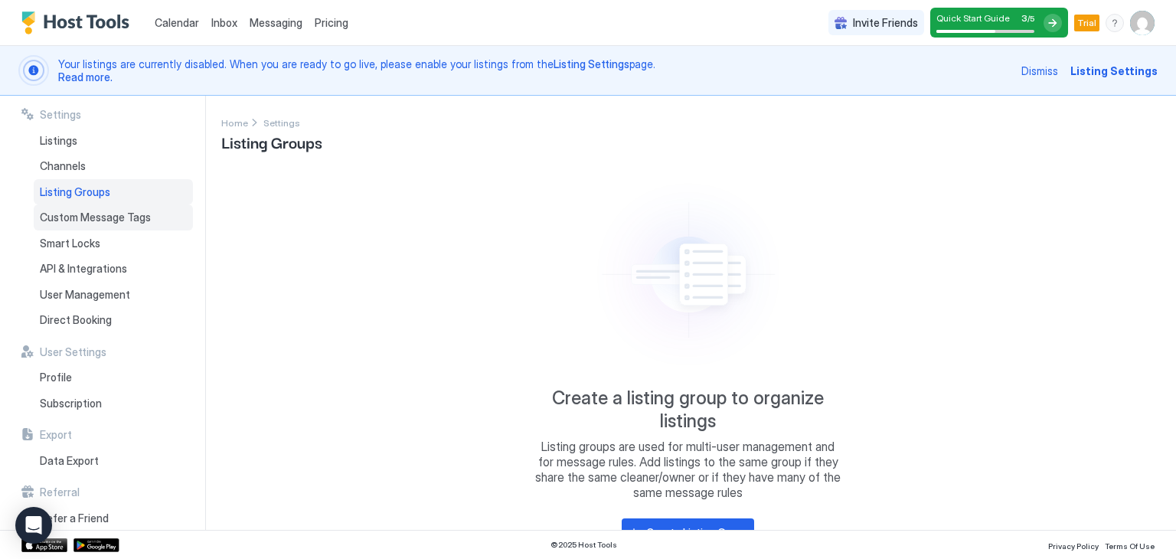
click at [106, 221] on span "Custom Message Tags" at bounding box center [95, 218] width 111 height 14
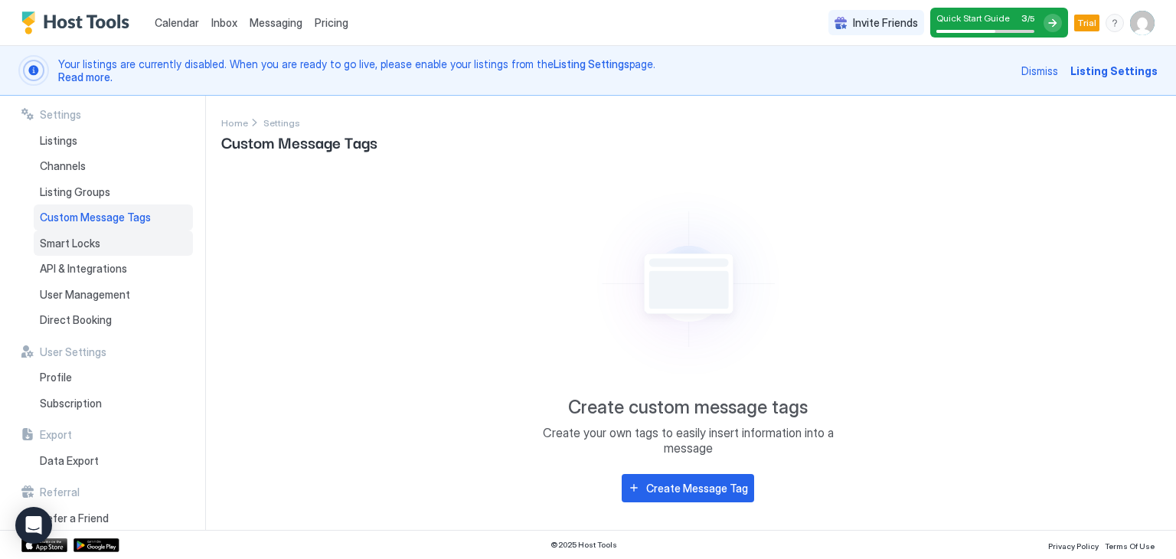
click at [123, 237] on div "Smart Locks" at bounding box center [113, 243] width 159 height 26
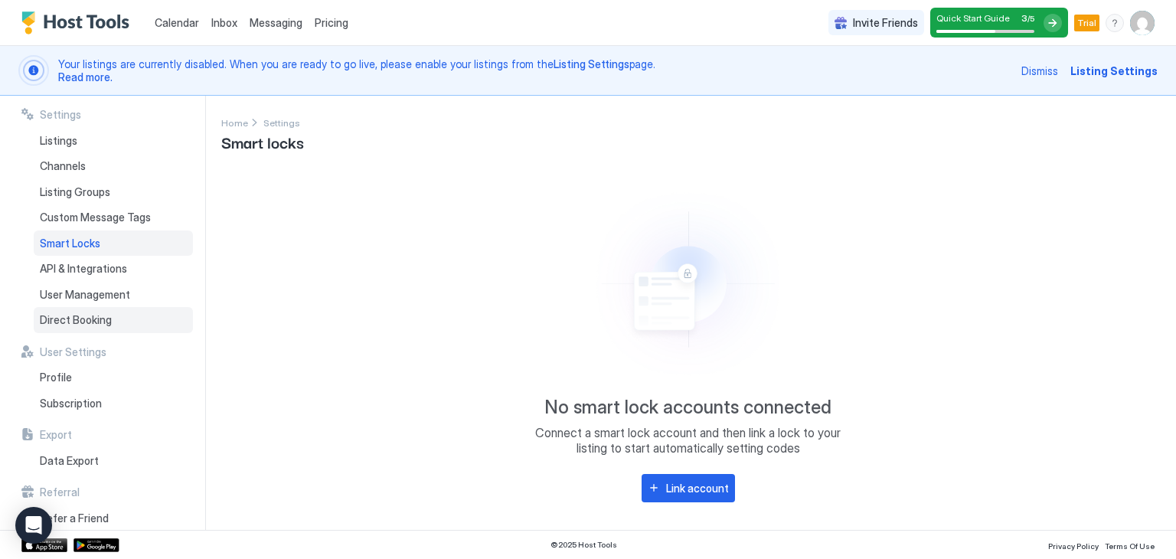
click at [113, 311] on div "Direct Booking" at bounding box center [113, 320] width 159 height 26
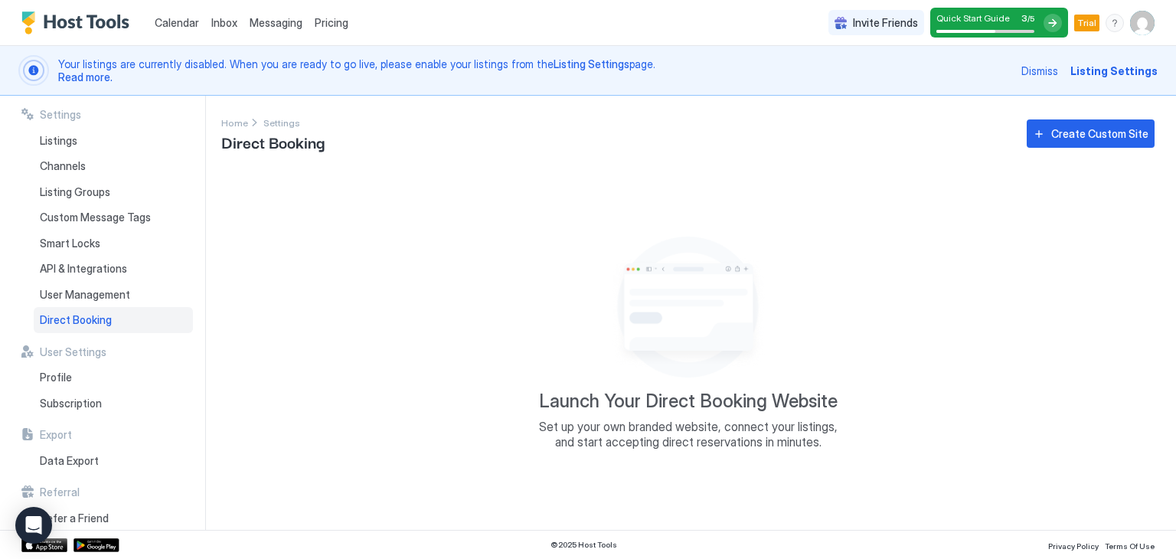
scroll to position [12, 0]
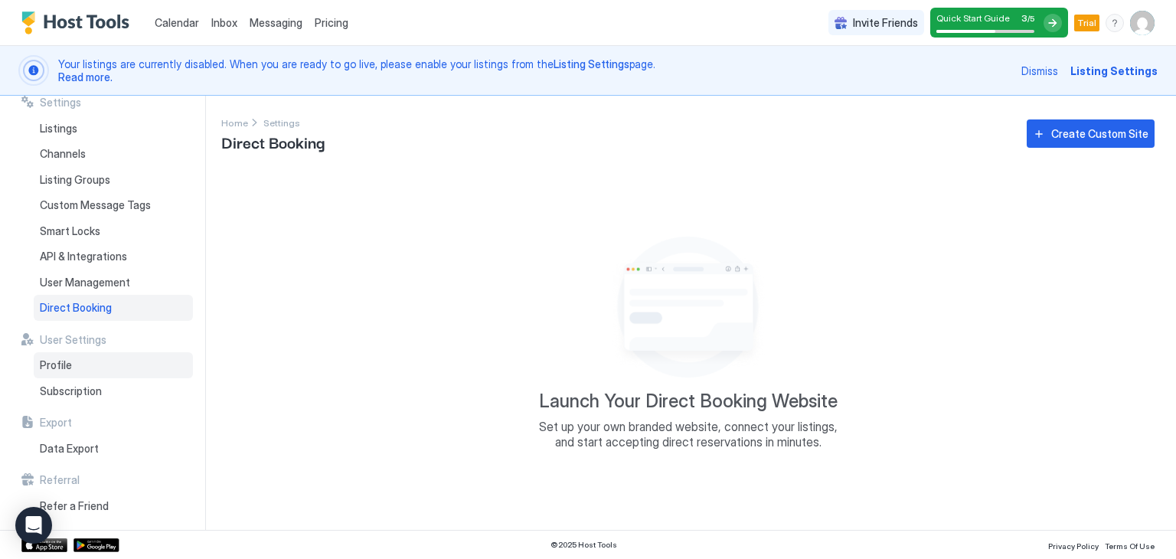
click at [101, 364] on div "Profile" at bounding box center [113, 365] width 159 height 26
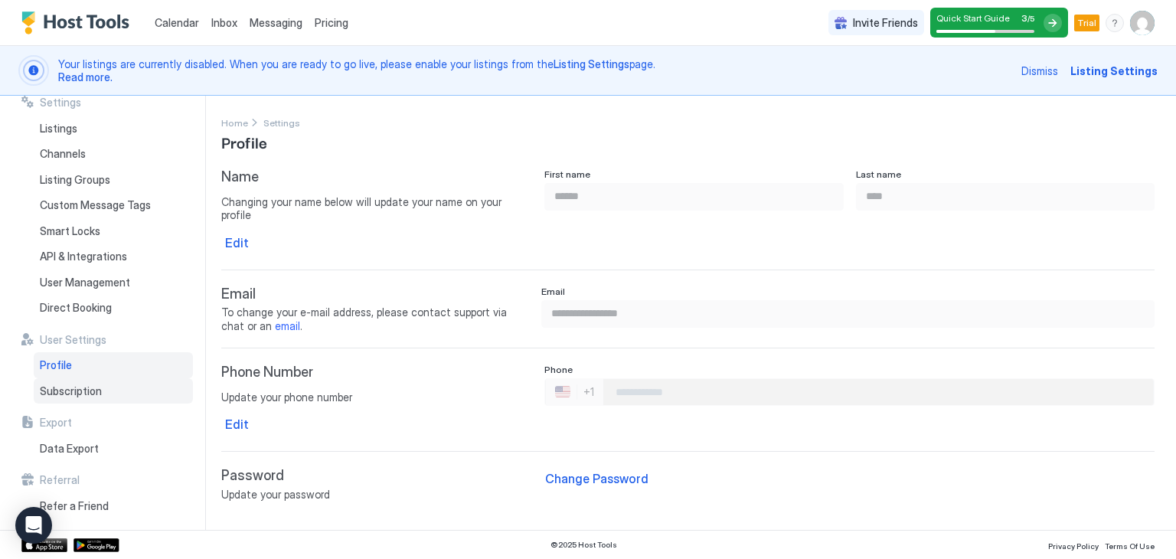
click at [103, 384] on div "Subscription" at bounding box center [113, 391] width 159 height 26
